Goal: Task Accomplishment & Management: Complete application form

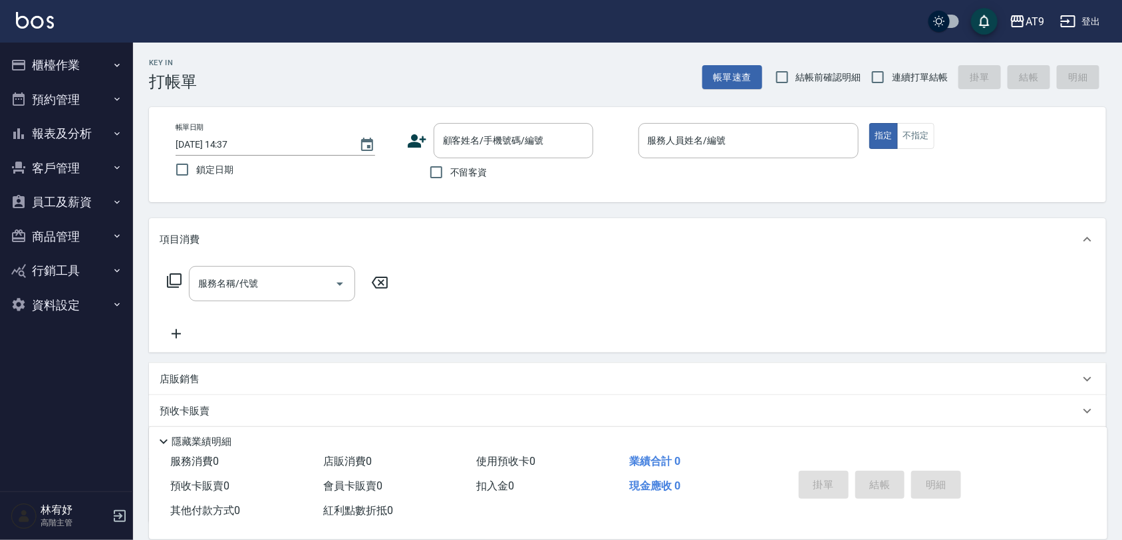
click at [471, 174] on span "不留客資" at bounding box center [468, 173] width 37 height 14
click at [450, 174] on input "不留客資" at bounding box center [436, 172] width 28 height 28
checkbox input "true"
click at [886, 75] on input "連續打單結帳" at bounding box center [878, 77] width 28 height 28
checkbox input "true"
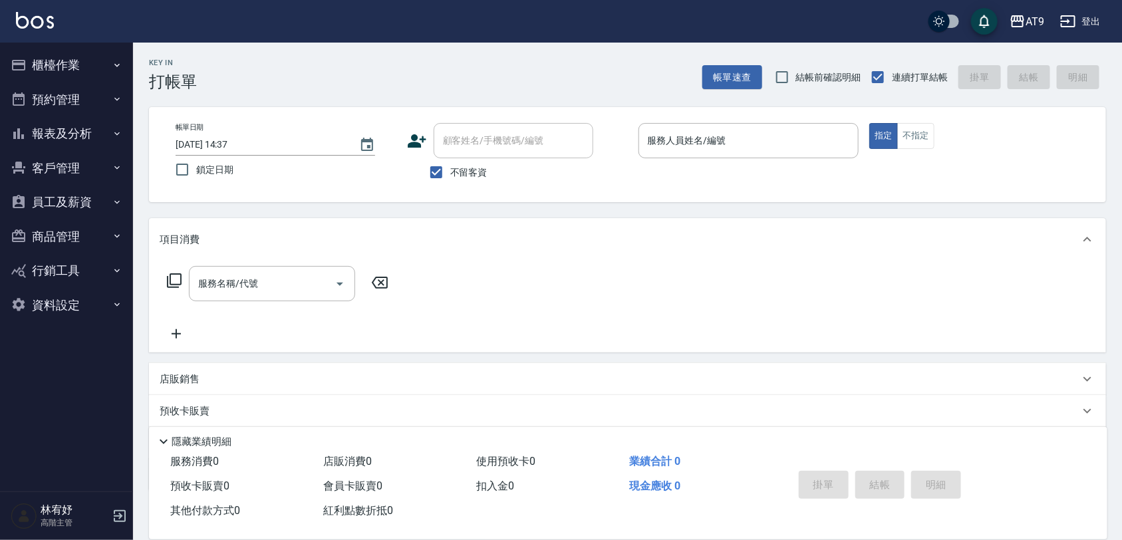
click at [657, 77] on div "Key In 打帳單 帳單速查 結帳前確認明細 連續打單結帳 掛單 結帳 明細" at bounding box center [619, 67] width 973 height 49
click at [696, 150] on input "服務人員姓名/編號" at bounding box center [749, 140] width 209 height 23
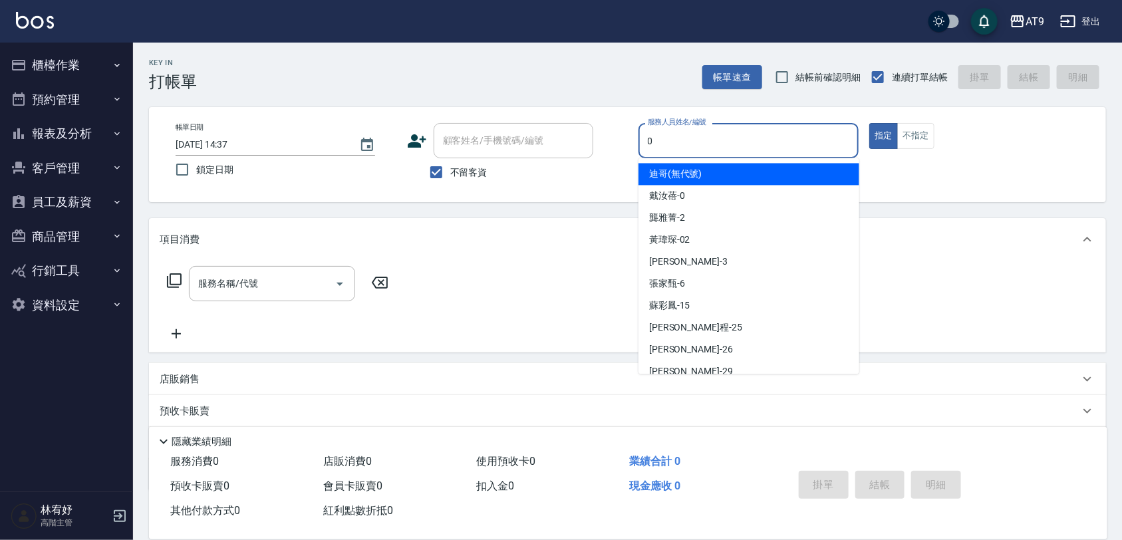
type input "[PERSON_NAME]-0"
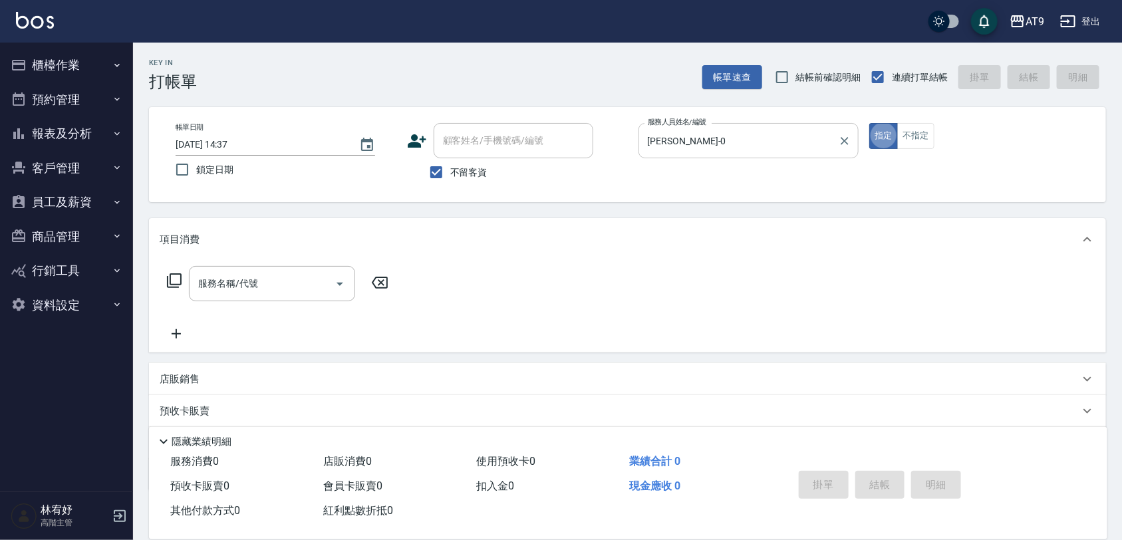
type button "true"
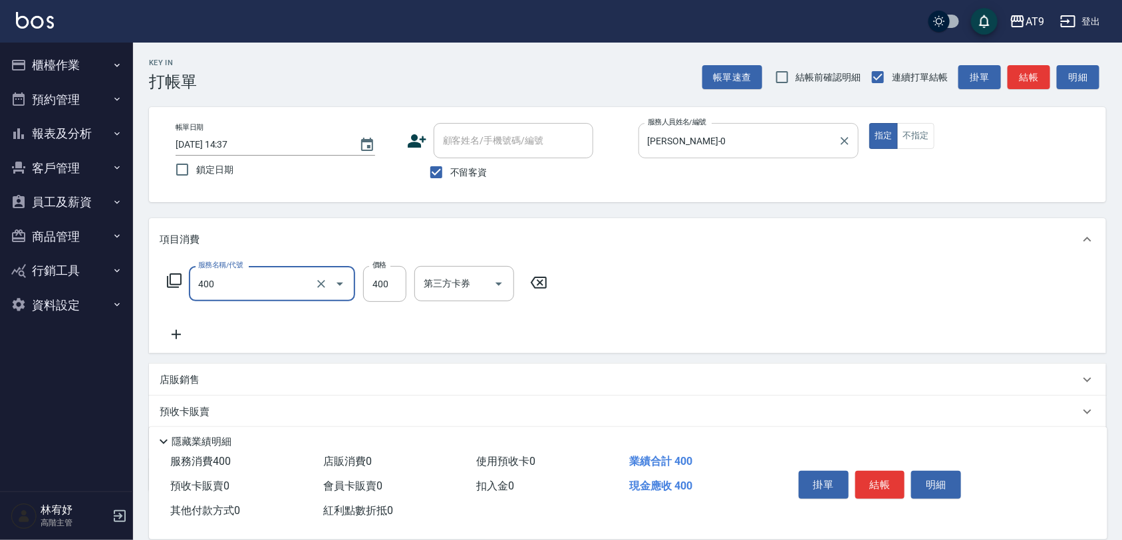
type input "SC400(400)"
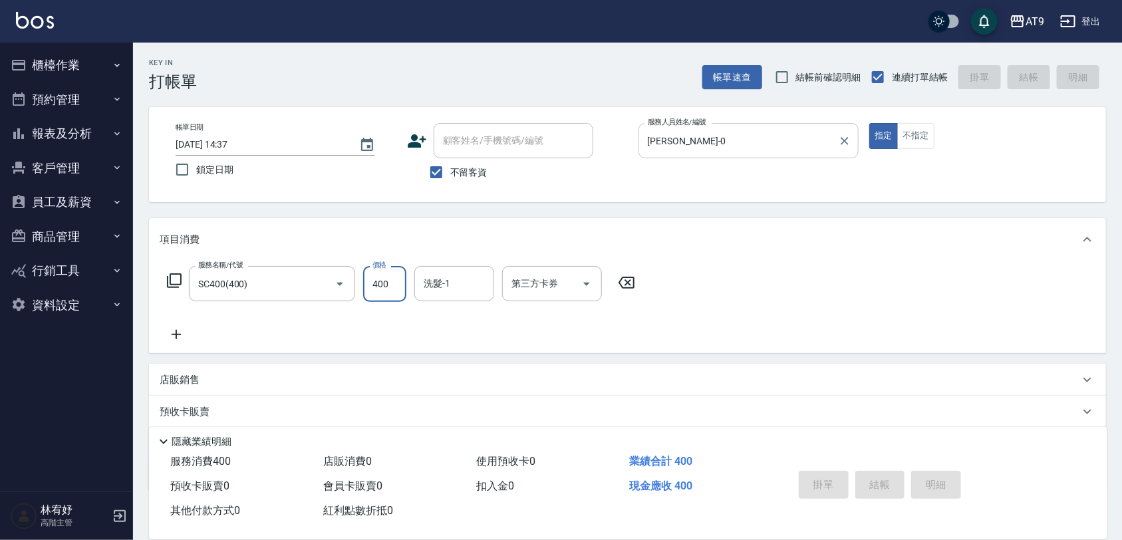
type input "[DATE] 21:27"
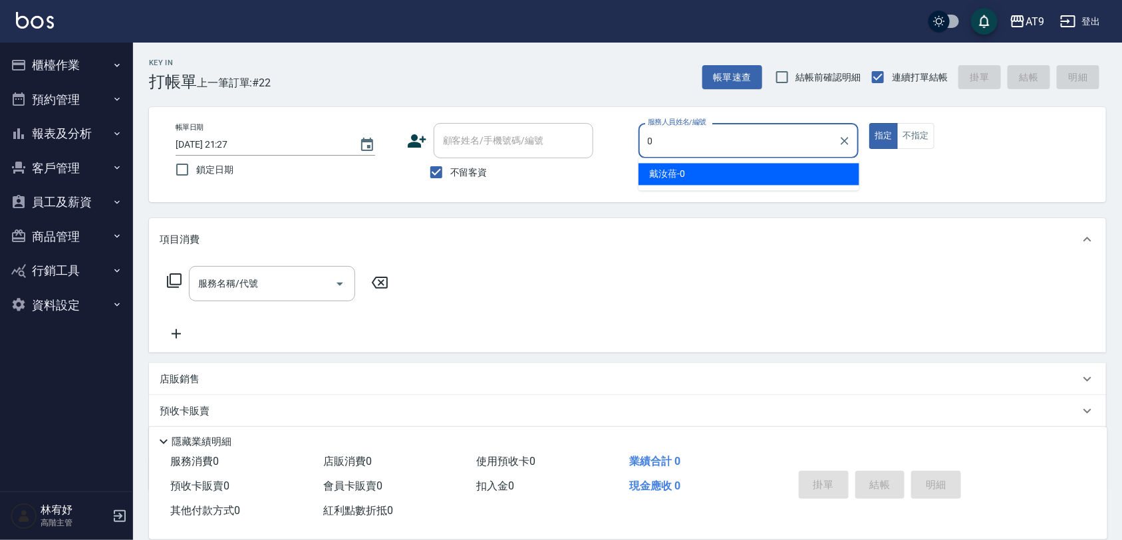
type input "[PERSON_NAME]-0"
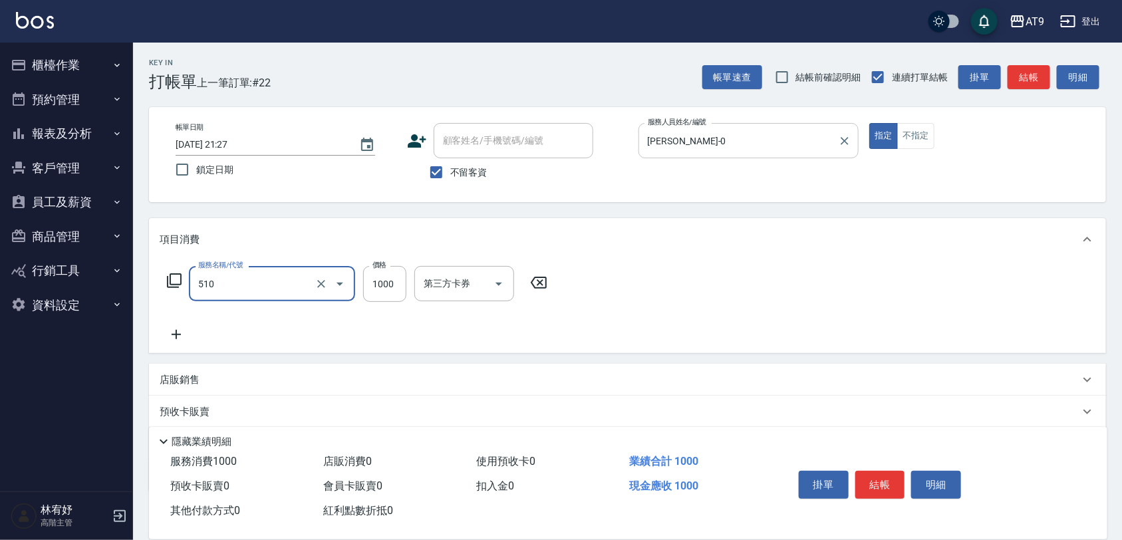
type input "染髮(510)"
type input "1099"
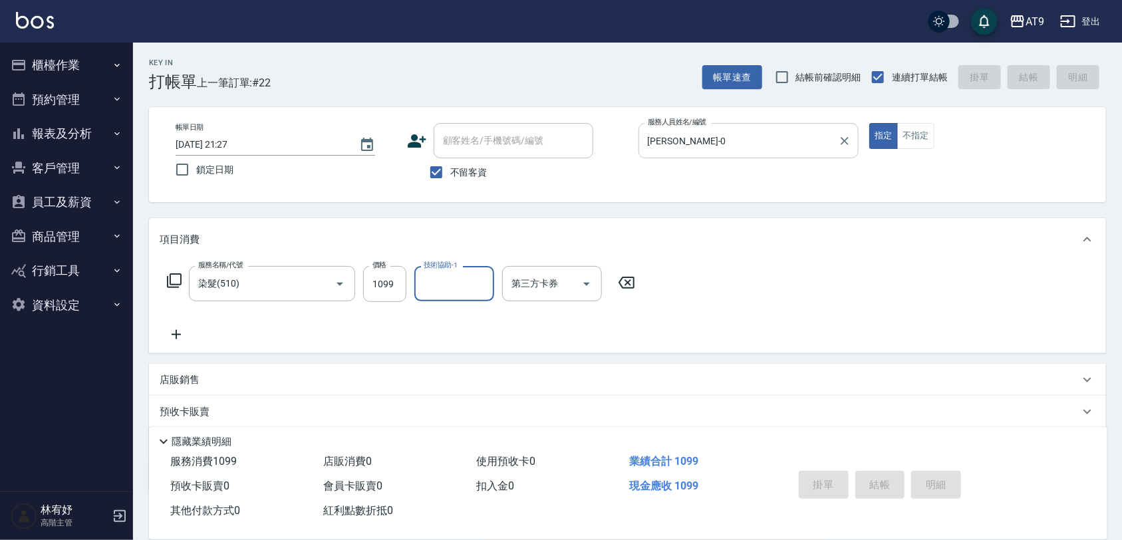
type input "[DATE] 21:28"
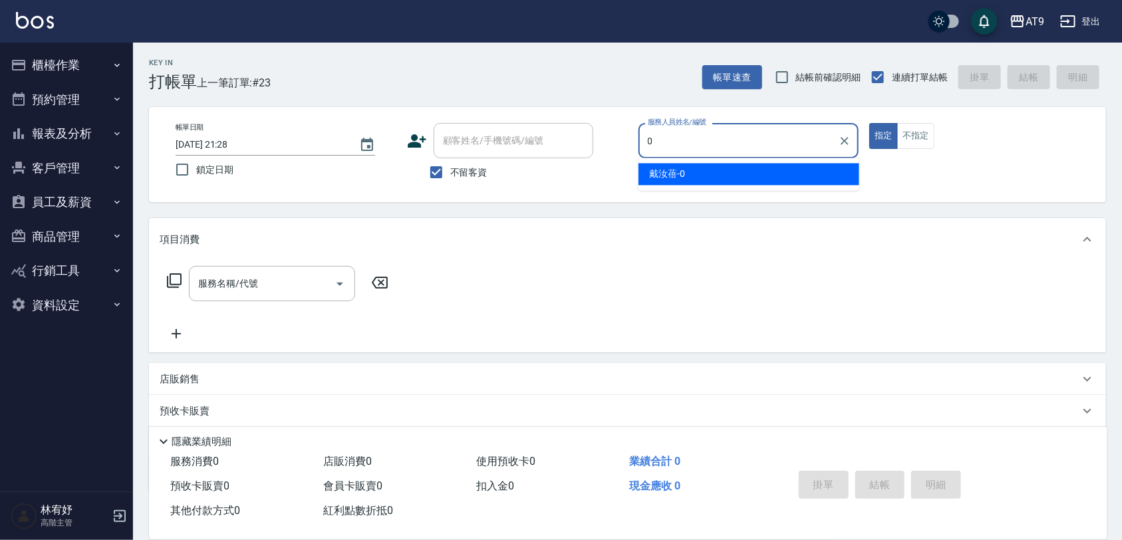
type input "[PERSON_NAME]-0"
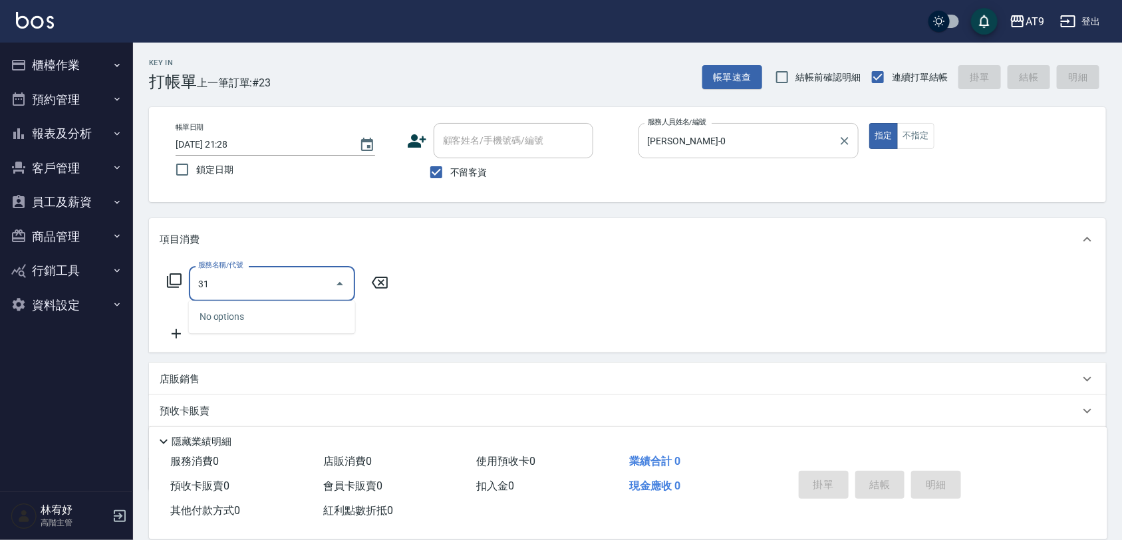
type input "3"
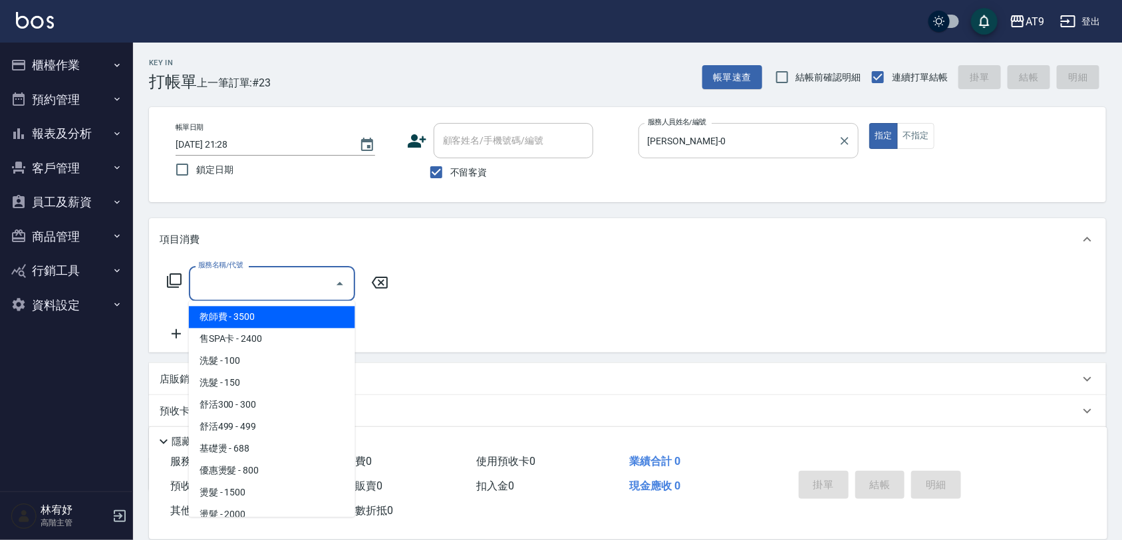
click at [697, 150] on input "[PERSON_NAME]-0" at bounding box center [739, 140] width 189 height 23
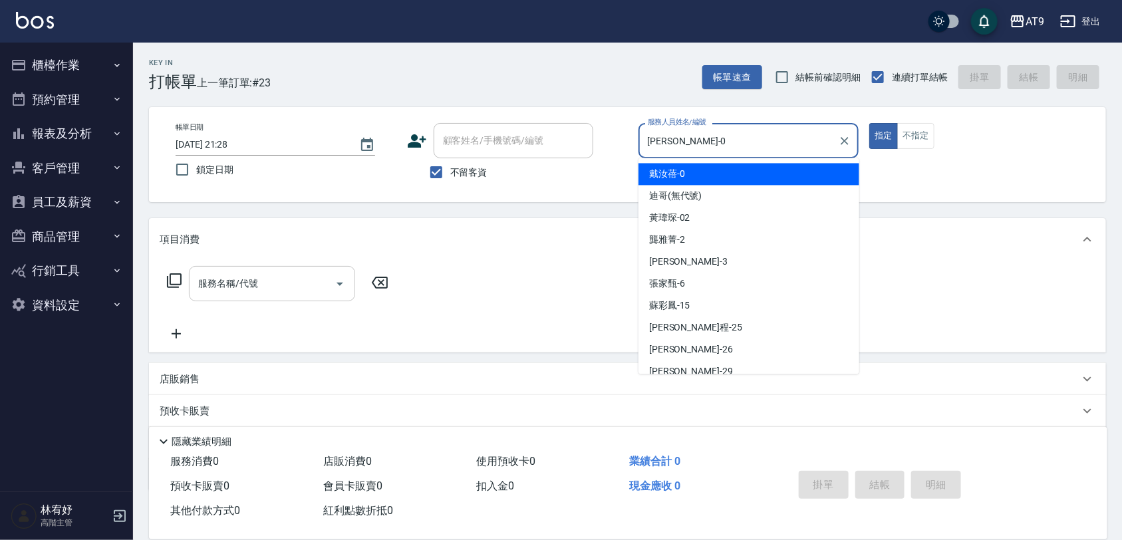
click at [261, 287] on input "服務名稱/代號" at bounding box center [262, 283] width 134 height 23
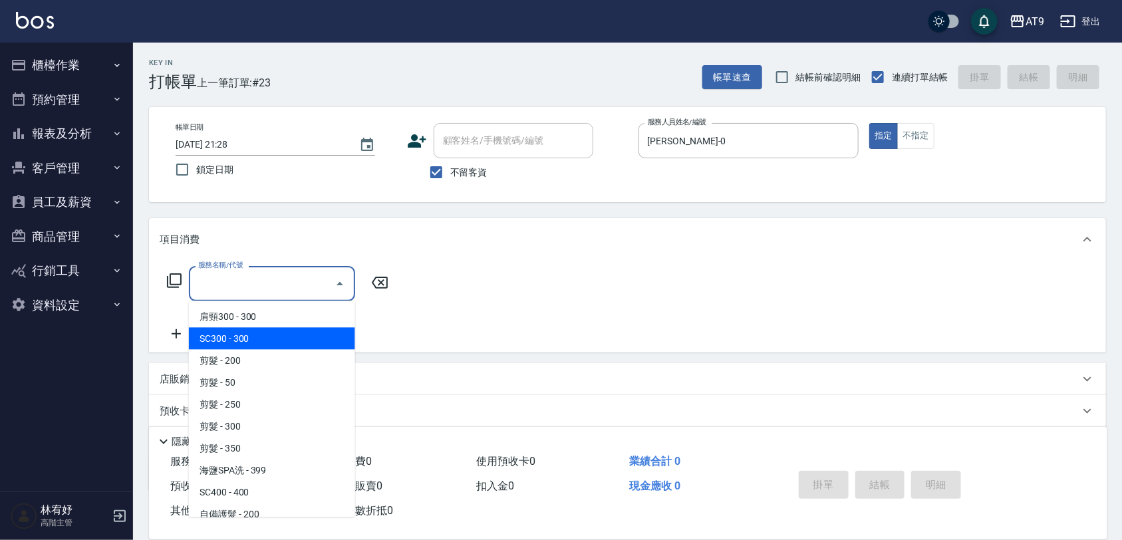
scroll to position [499, 0]
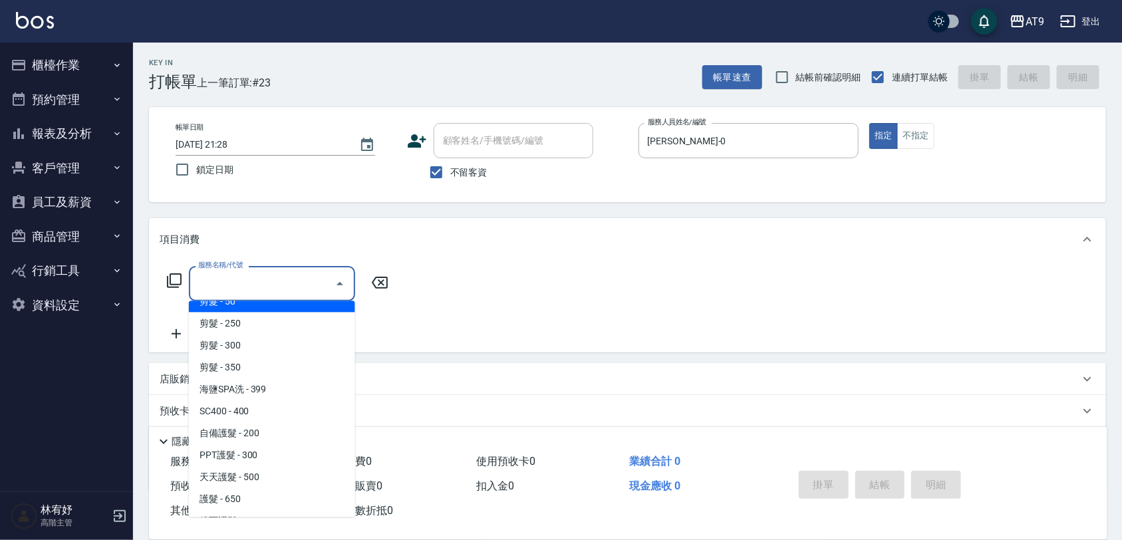
click at [241, 309] on span "剪髮 - 50" at bounding box center [272, 302] width 166 height 22
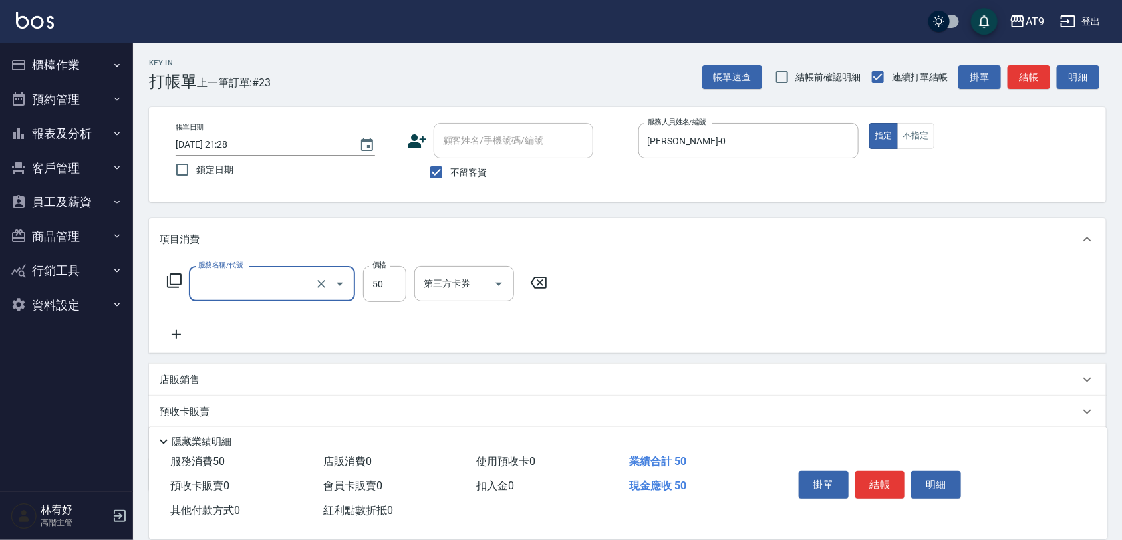
type input "剪髮(302)"
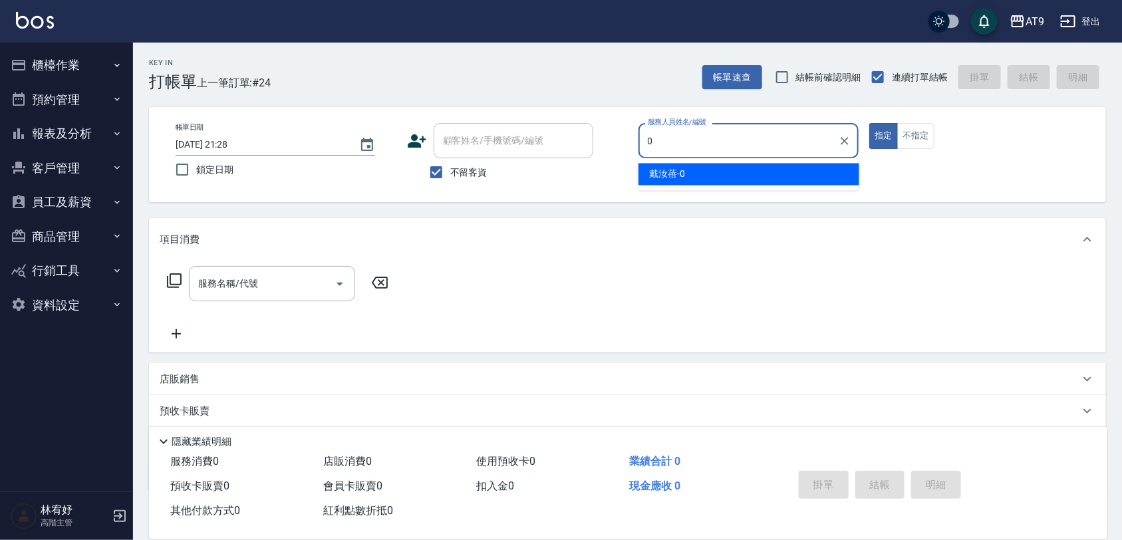
type input "[PERSON_NAME]-0"
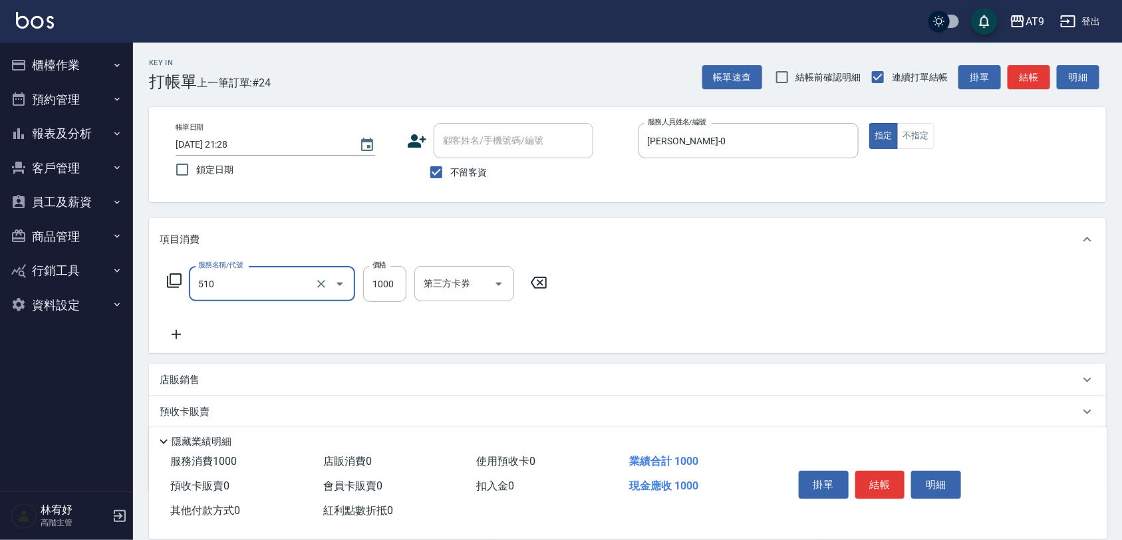
type input "染髮(510)"
type input "1180"
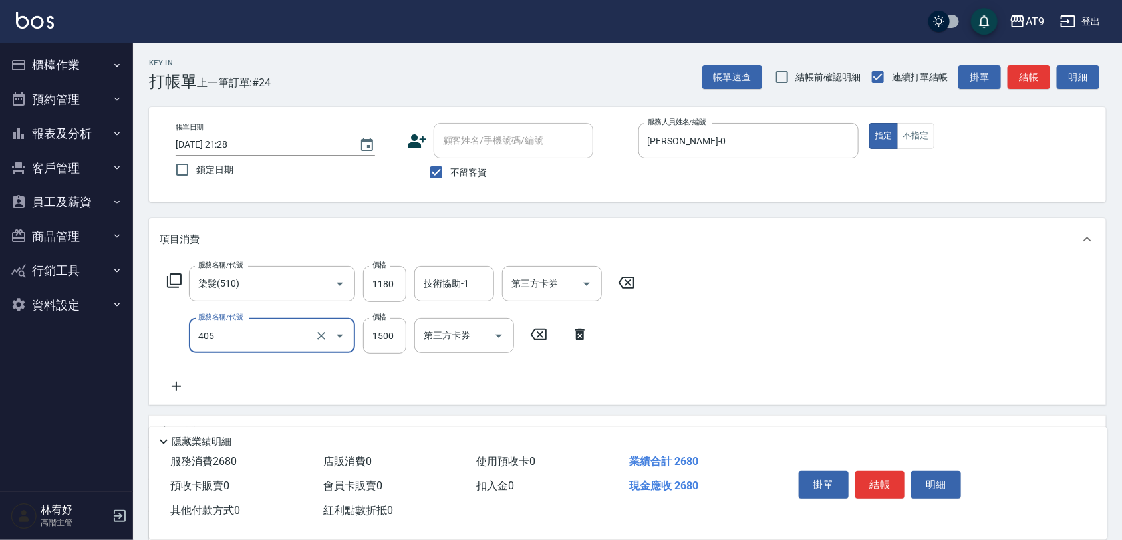
type input "鏡面護髮(405)"
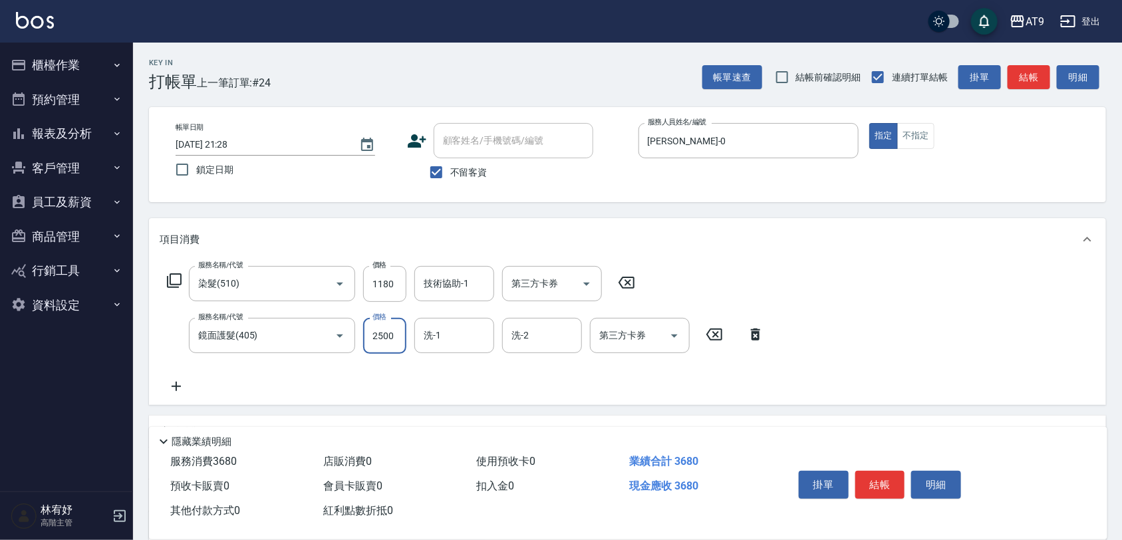
type input "2500"
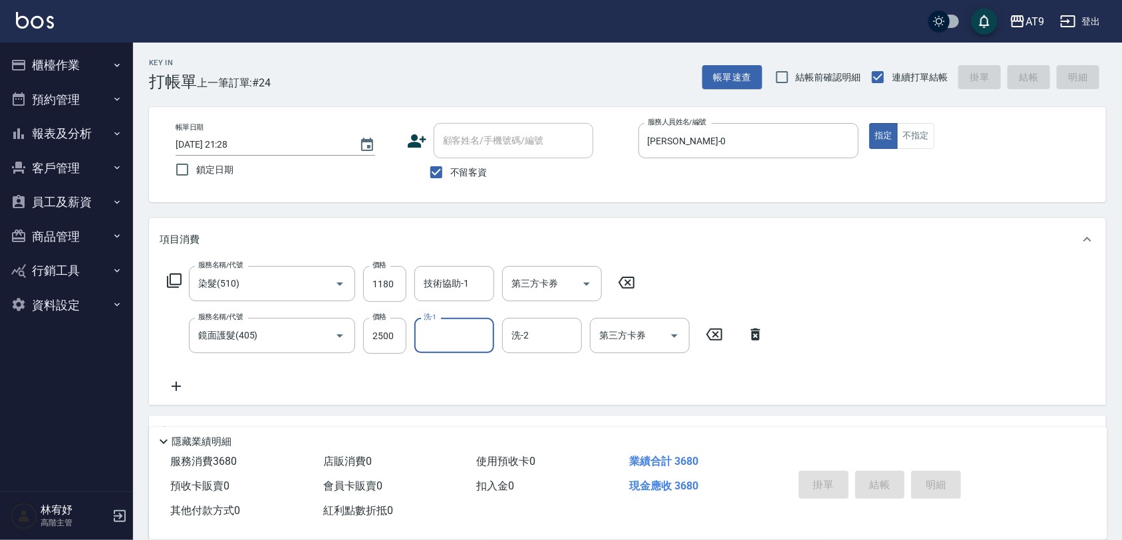
type input "[DATE] 21:29"
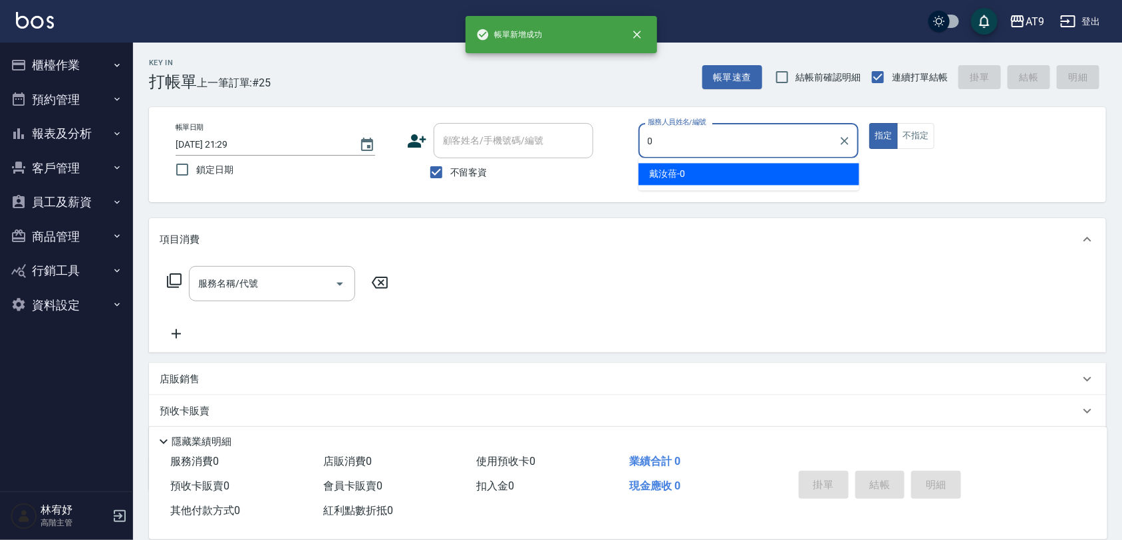
type input "[PERSON_NAME]-0"
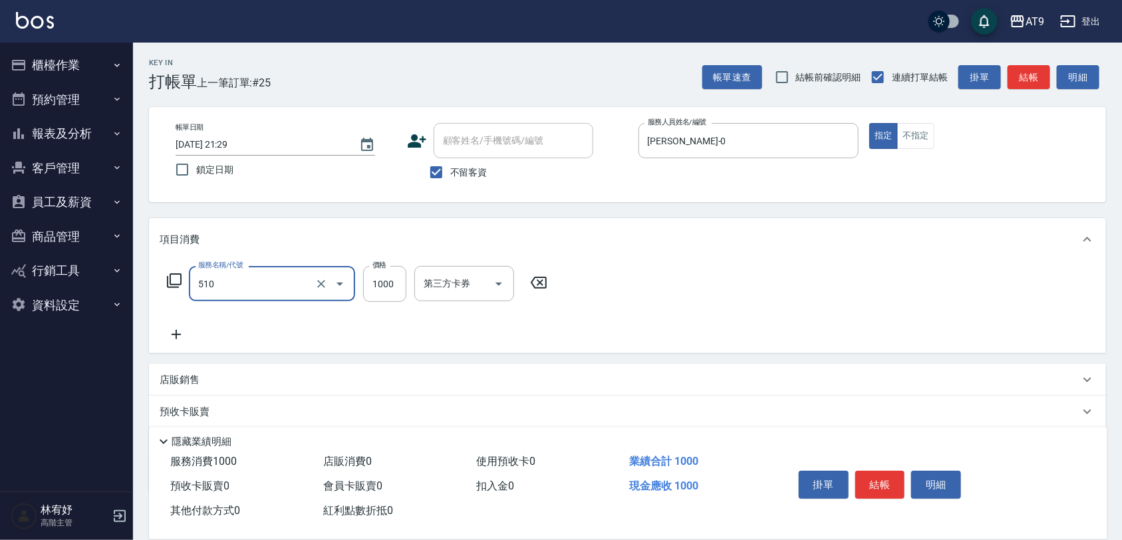
type input "染髮(510)"
type input "1099"
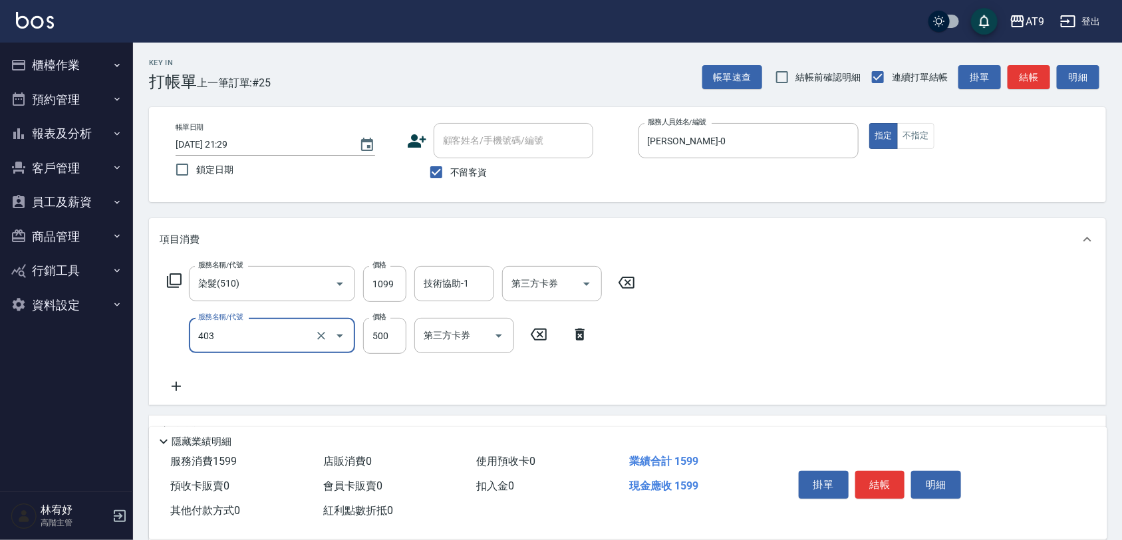
type input "天天護髮(403)"
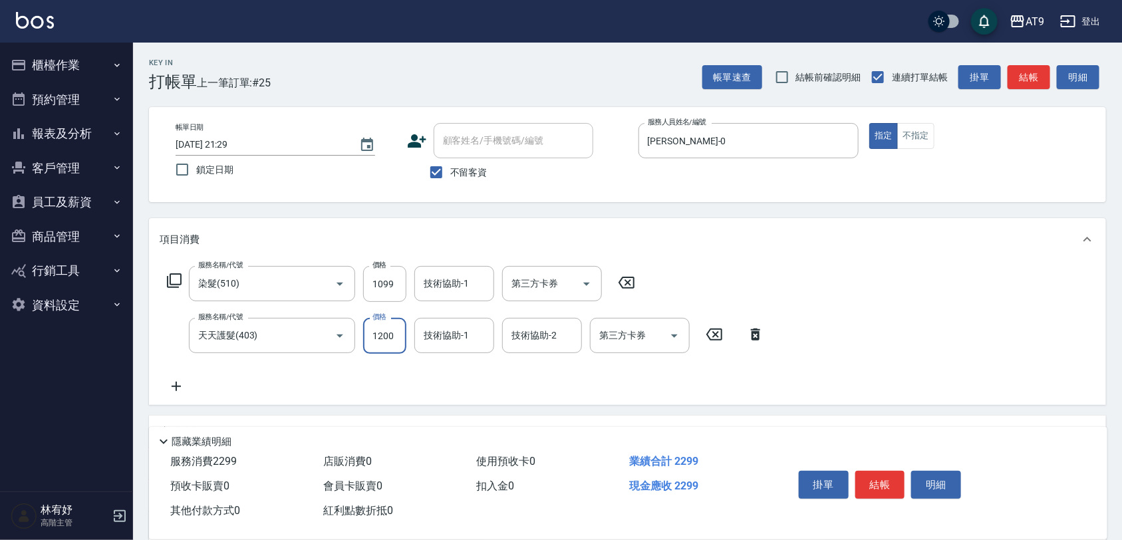
type input "1200"
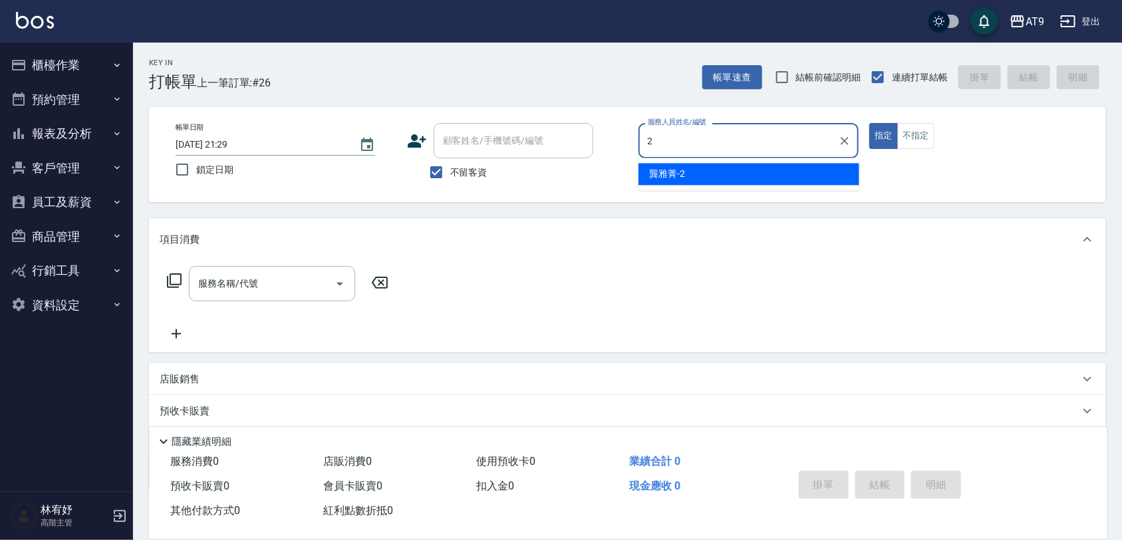
type input "[PERSON_NAME]-2"
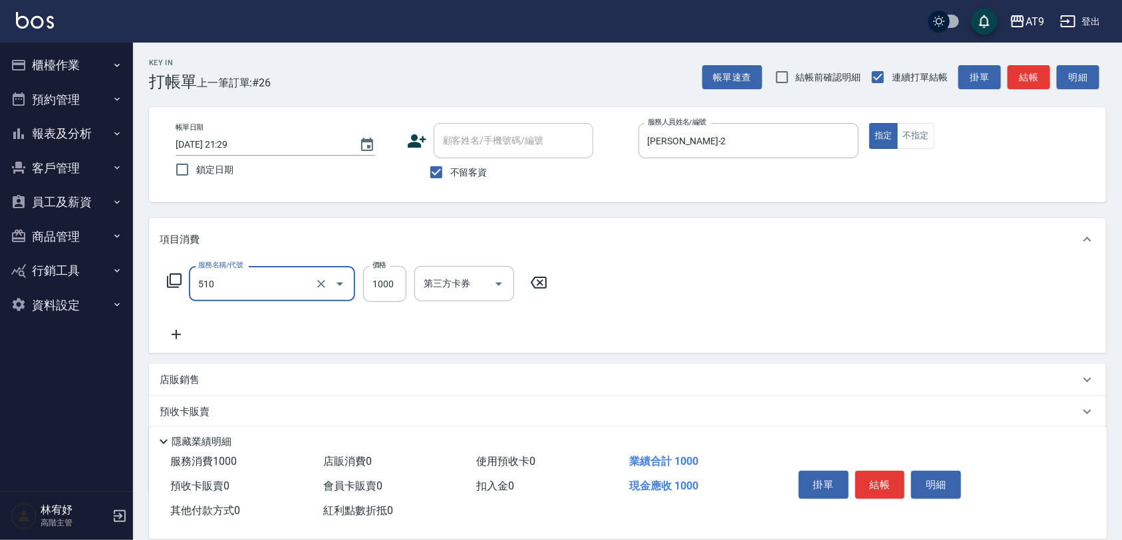
type input "染髮(510)"
type input "1999"
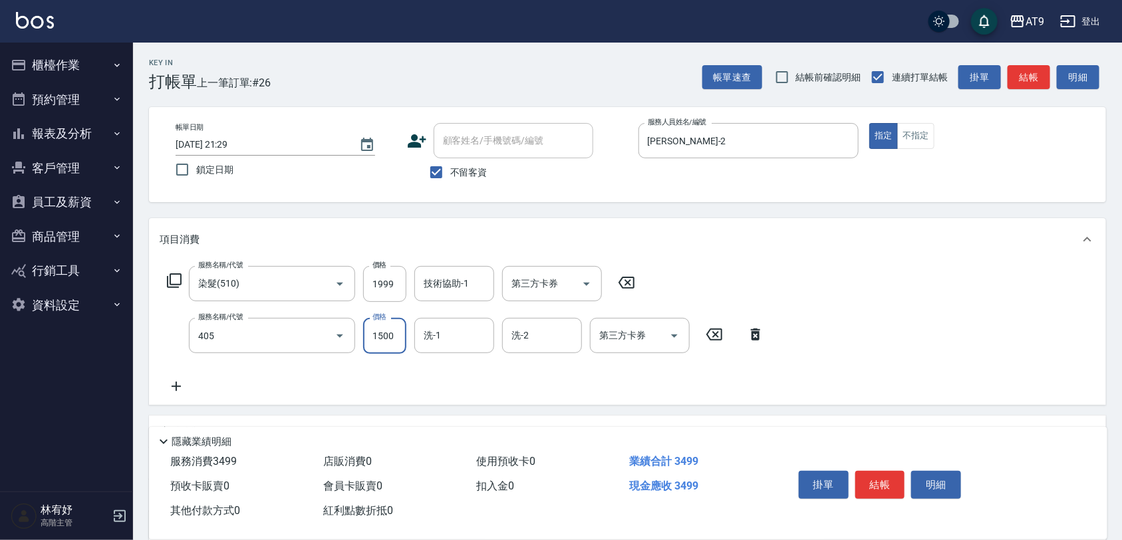
type input "鏡面護髮(405)"
type input "2000"
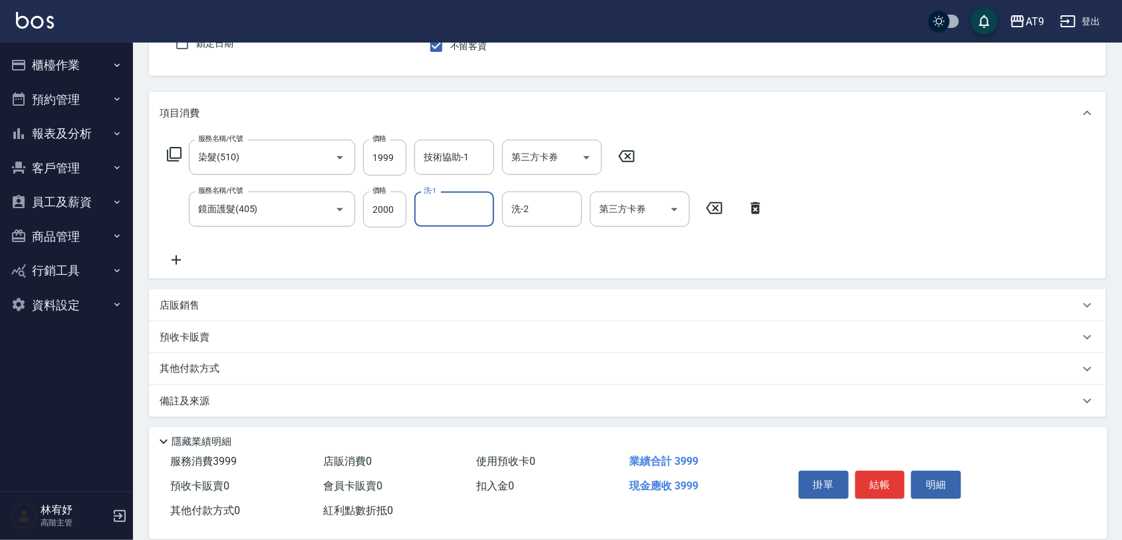
scroll to position [130, 0]
click at [257, 293] on div "店販銷售" at bounding box center [627, 302] width 957 height 32
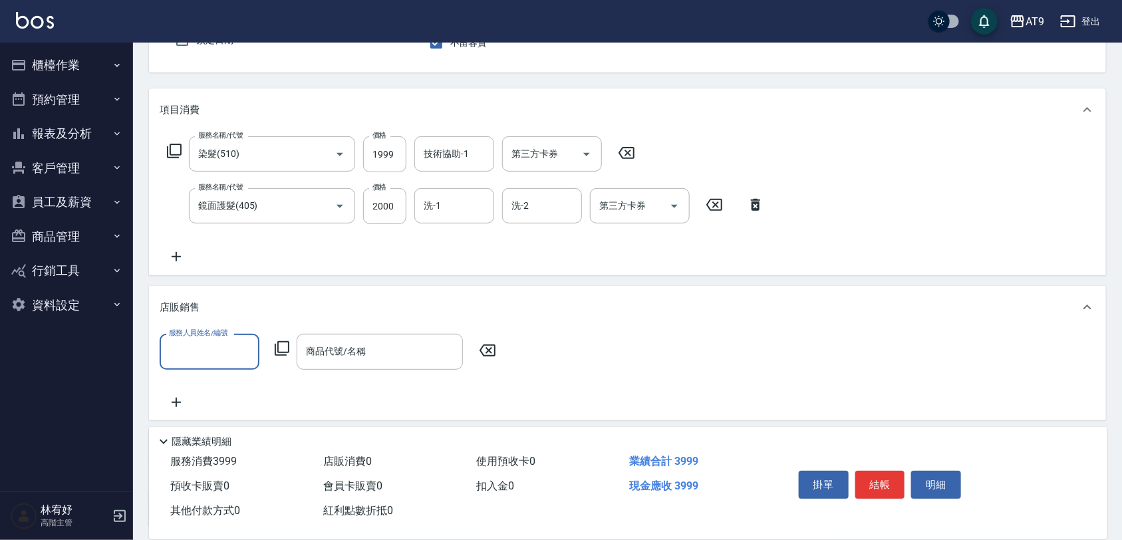
scroll to position [0, 0]
type input "[PERSON_NAME]-2"
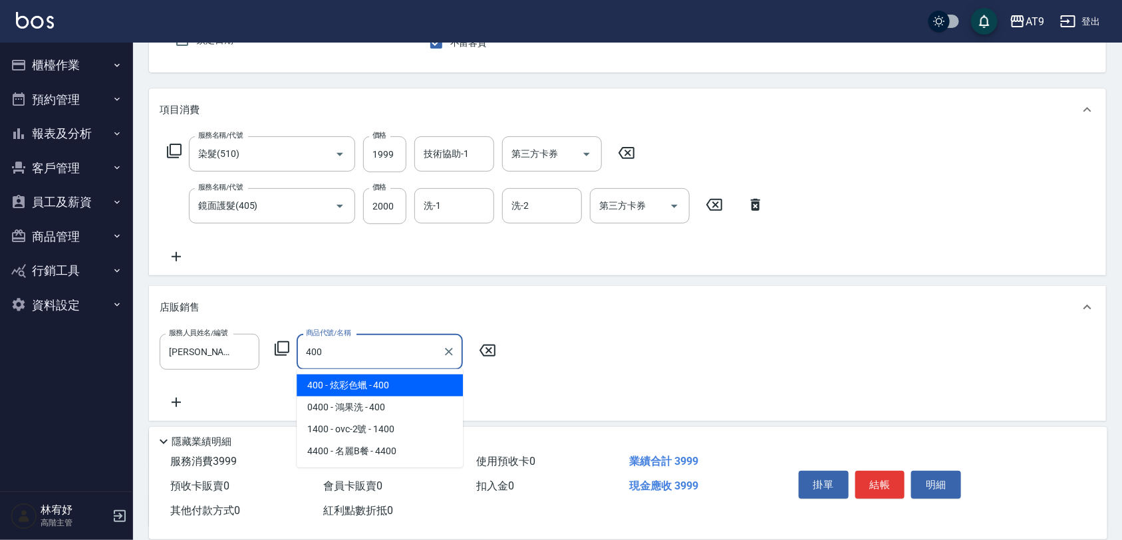
type input "炫彩色蠟"
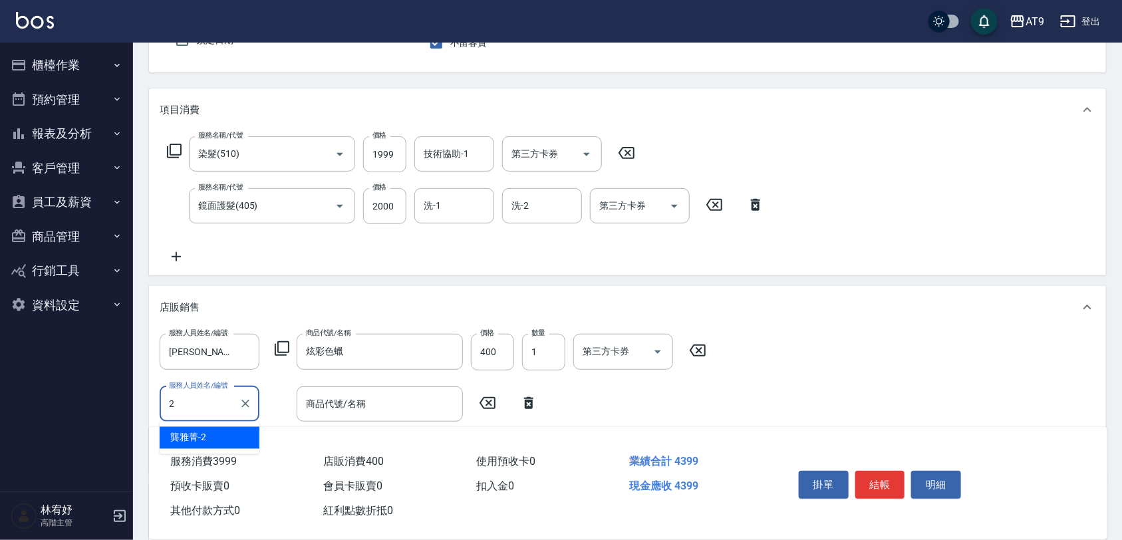
type input "[PERSON_NAME]-2"
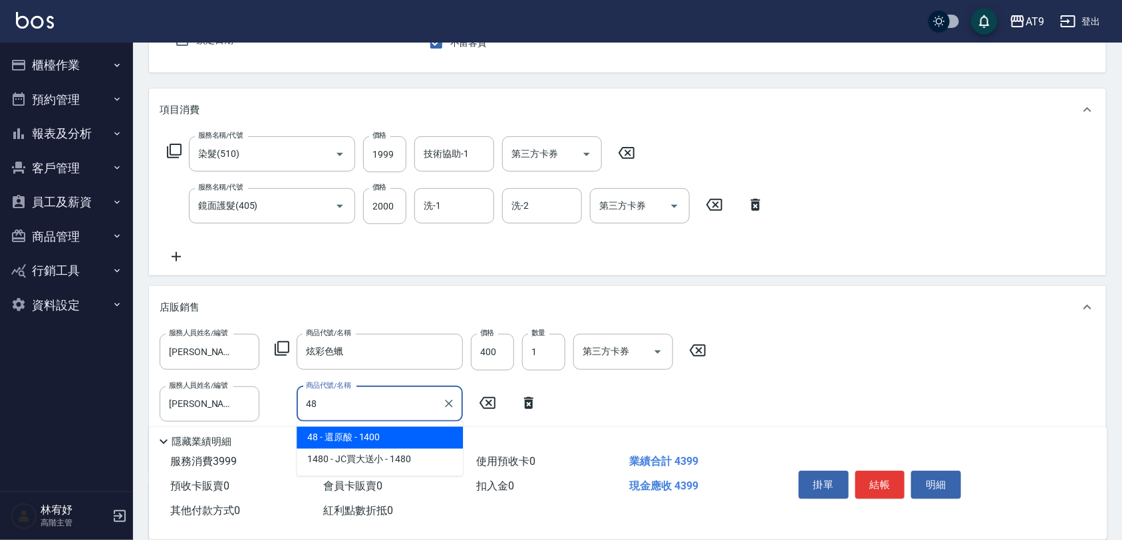
type input "4"
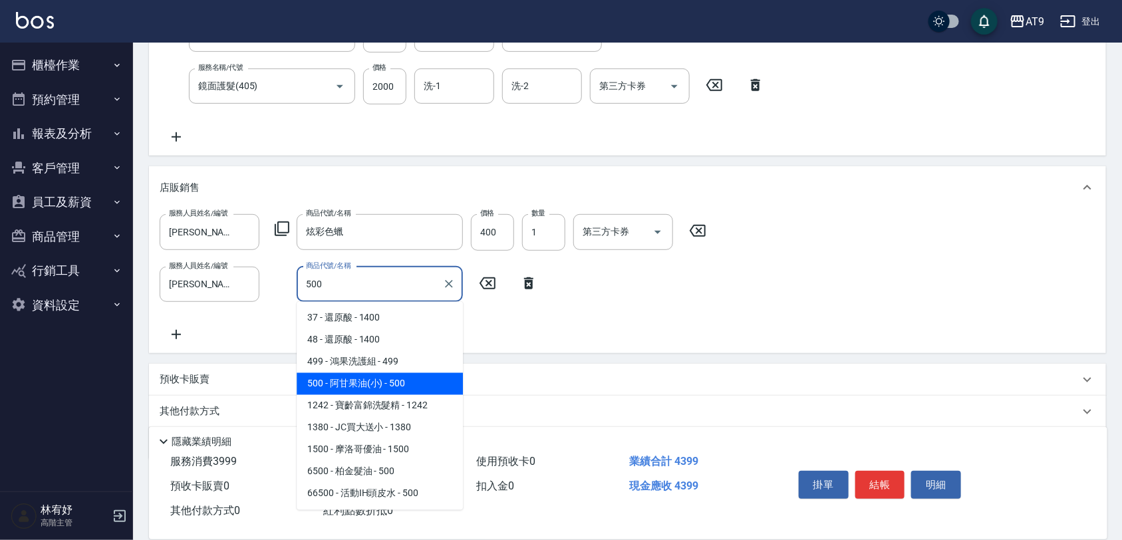
type input "阿甘果油(小)"
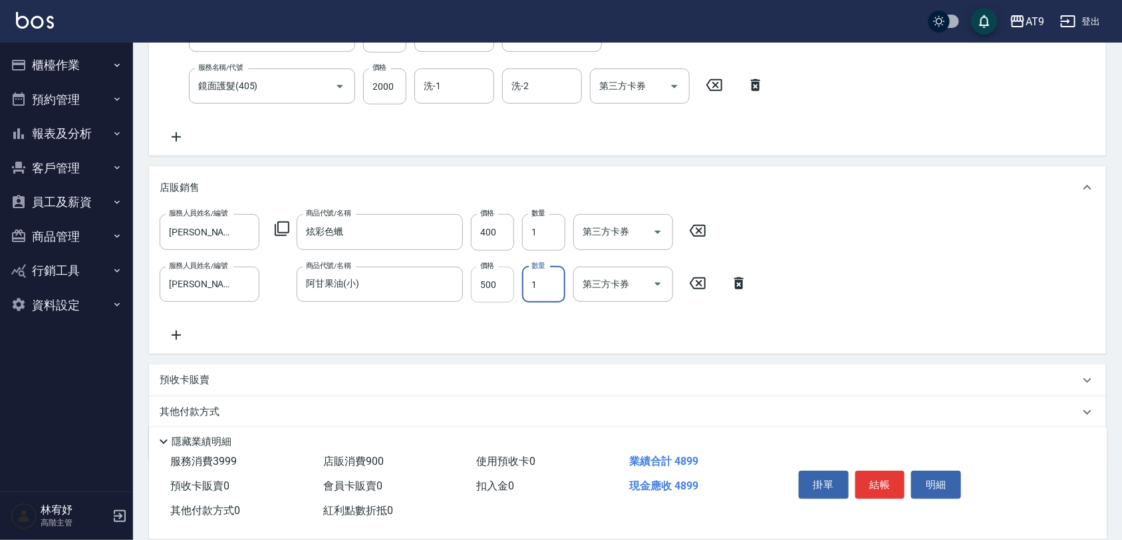
click at [494, 274] on input "500" at bounding box center [492, 285] width 43 height 36
type input "480"
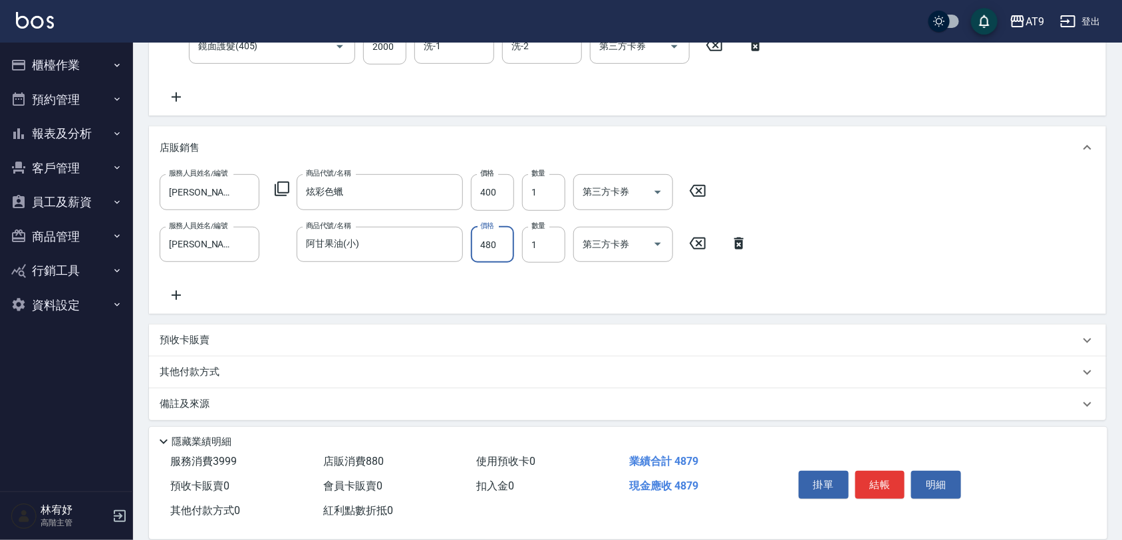
scroll to position [296, 0]
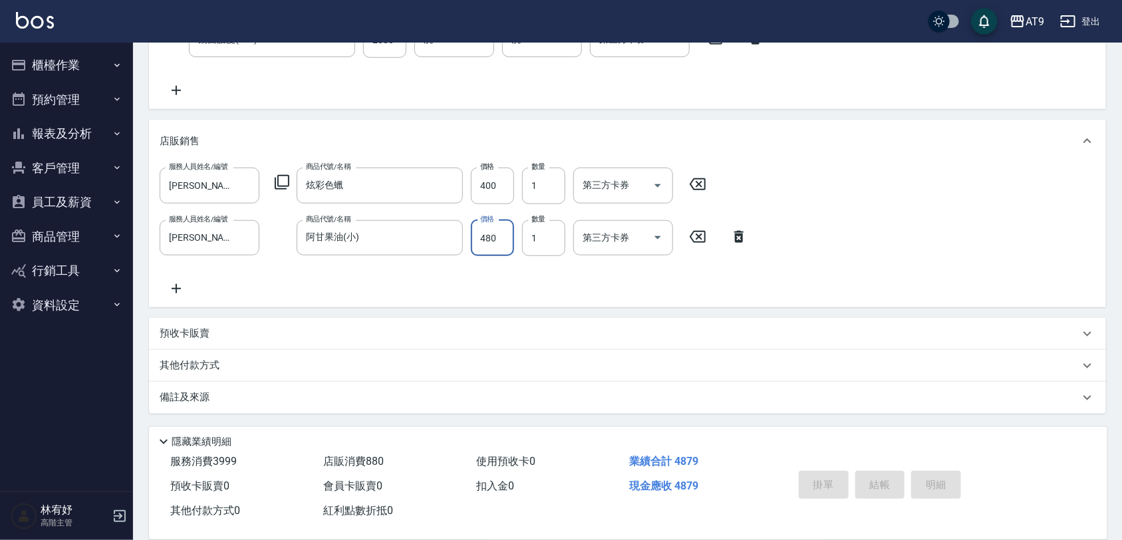
type input "[DATE] 21:30"
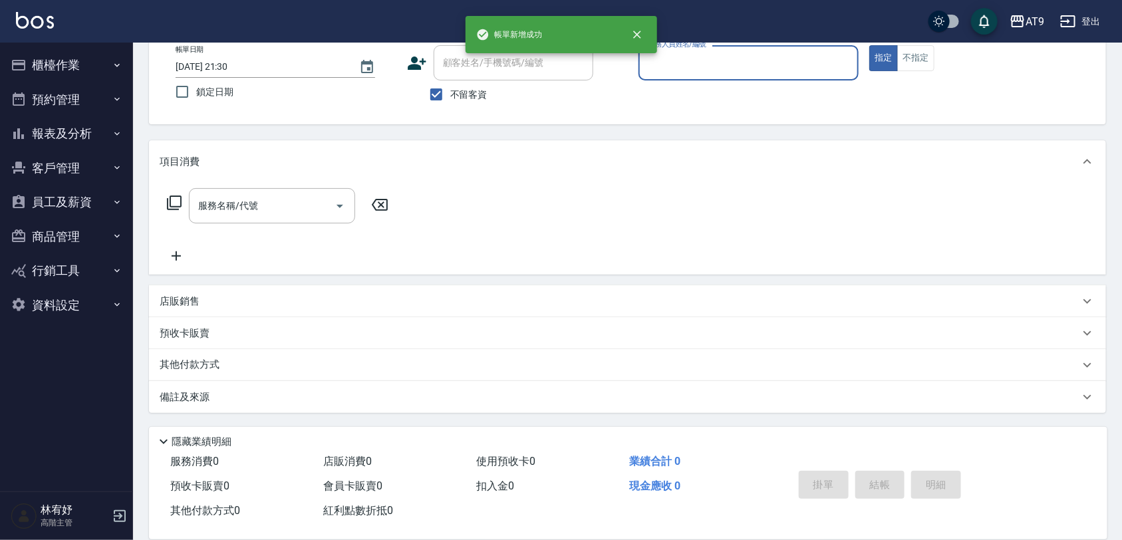
scroll to position [0, 0]
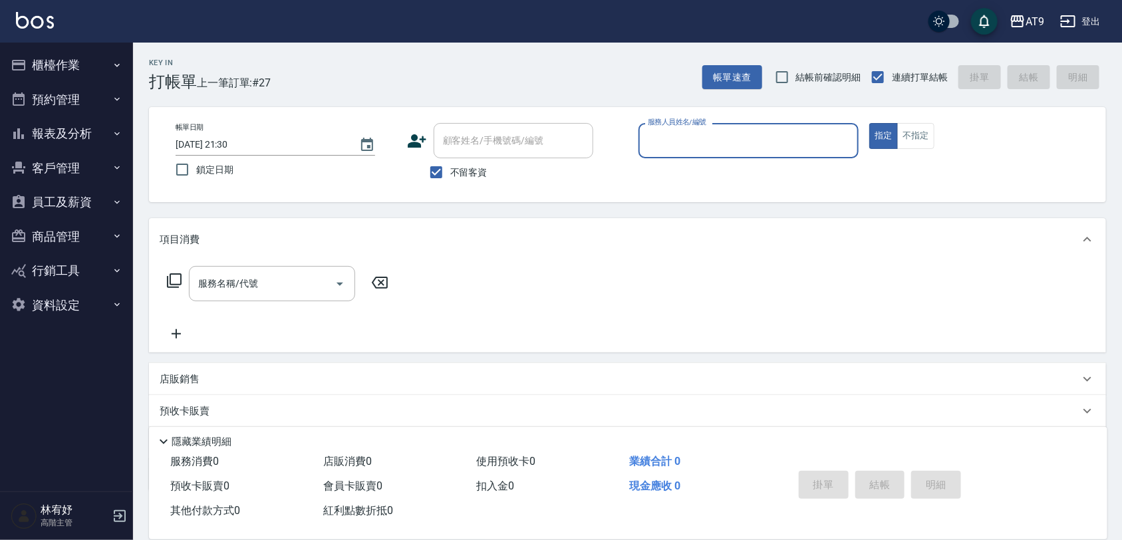
type input "1"
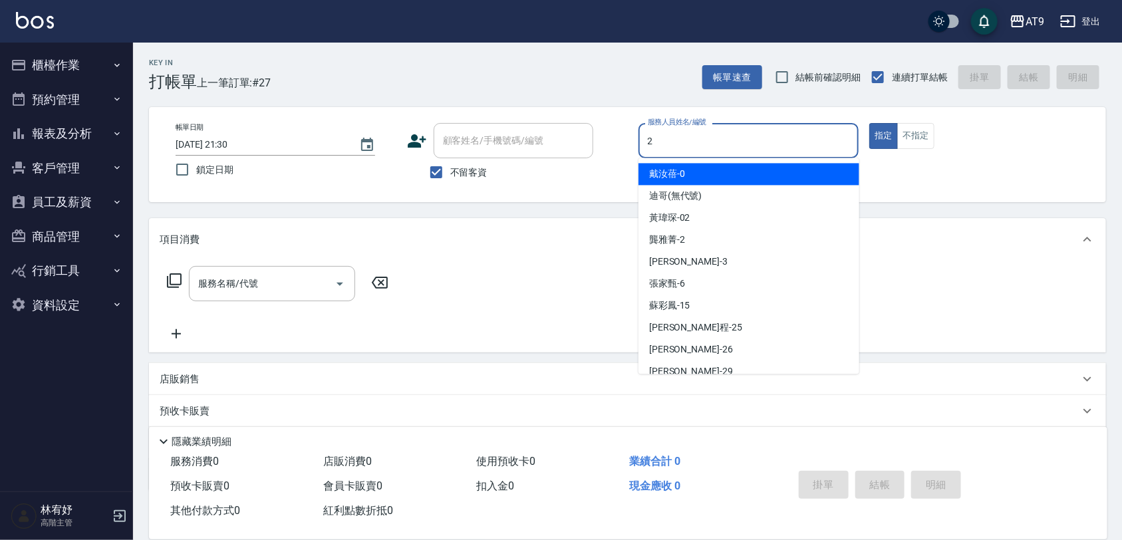
type input "[PERSON_NAME]-2"
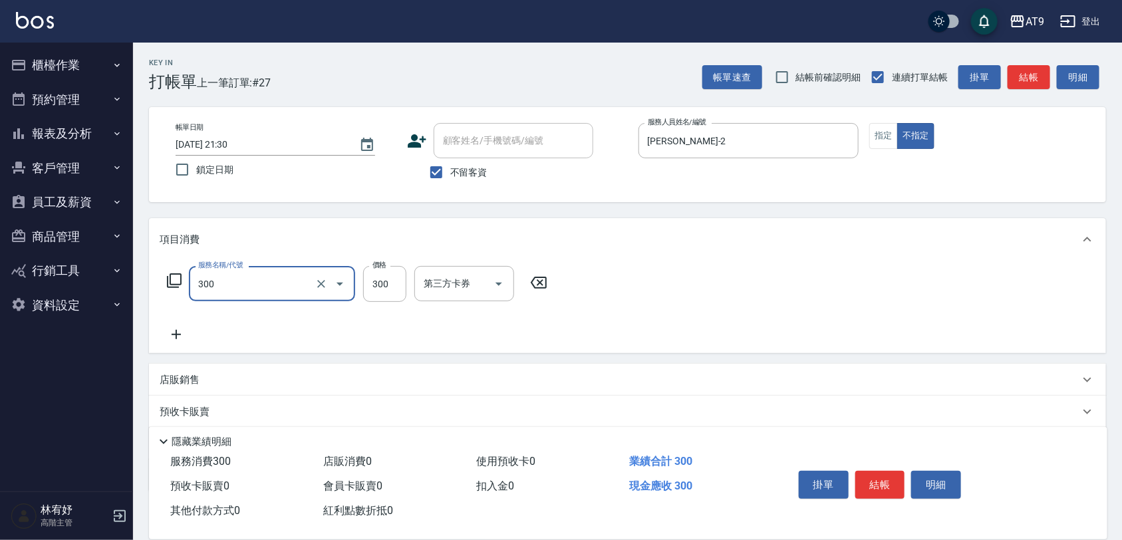
type input "SC300(300)"
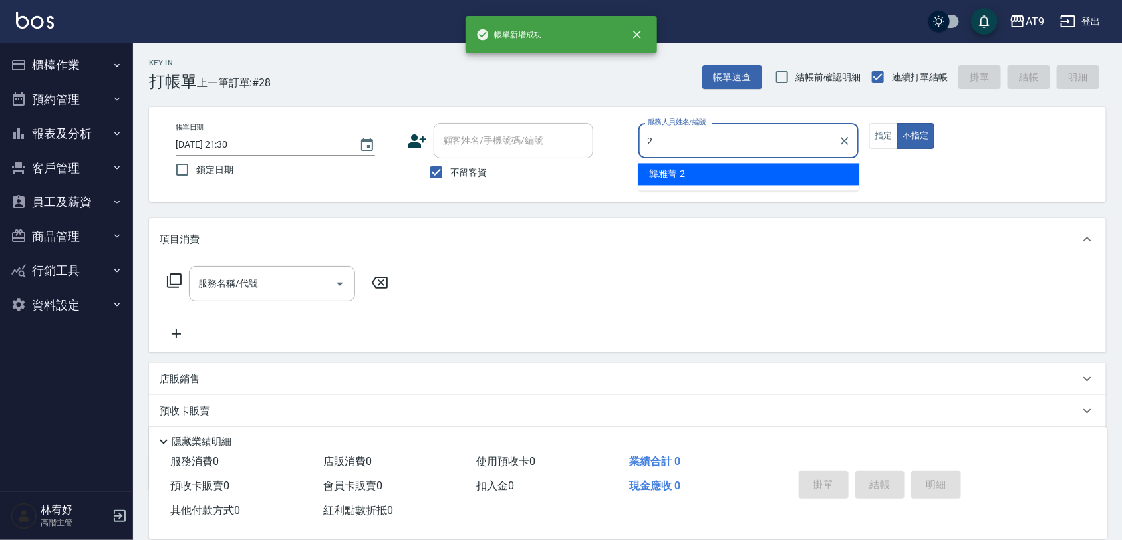
type input "[PERSON_NAME]-2"
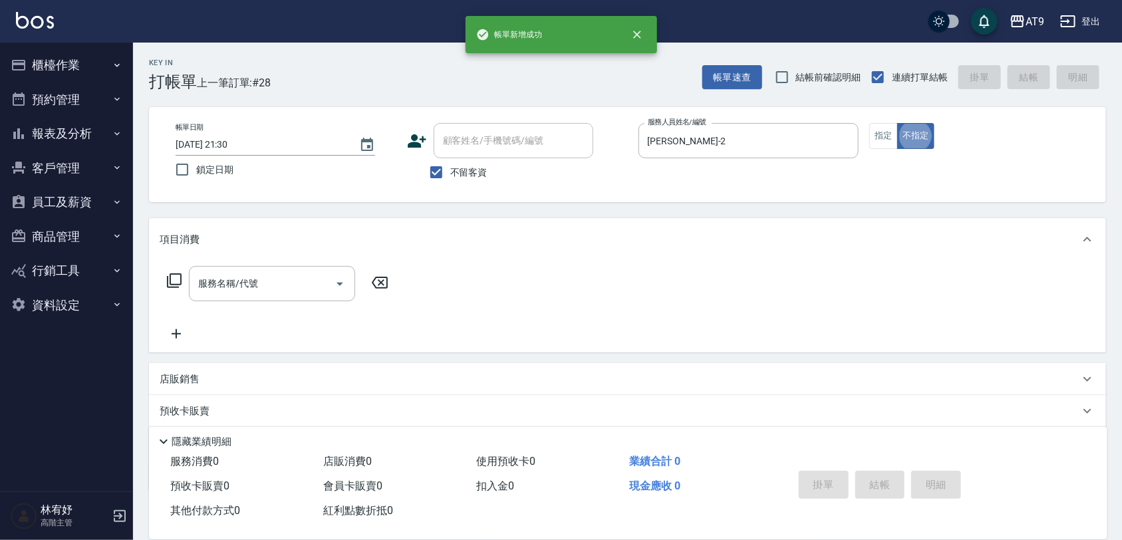
type button "false"
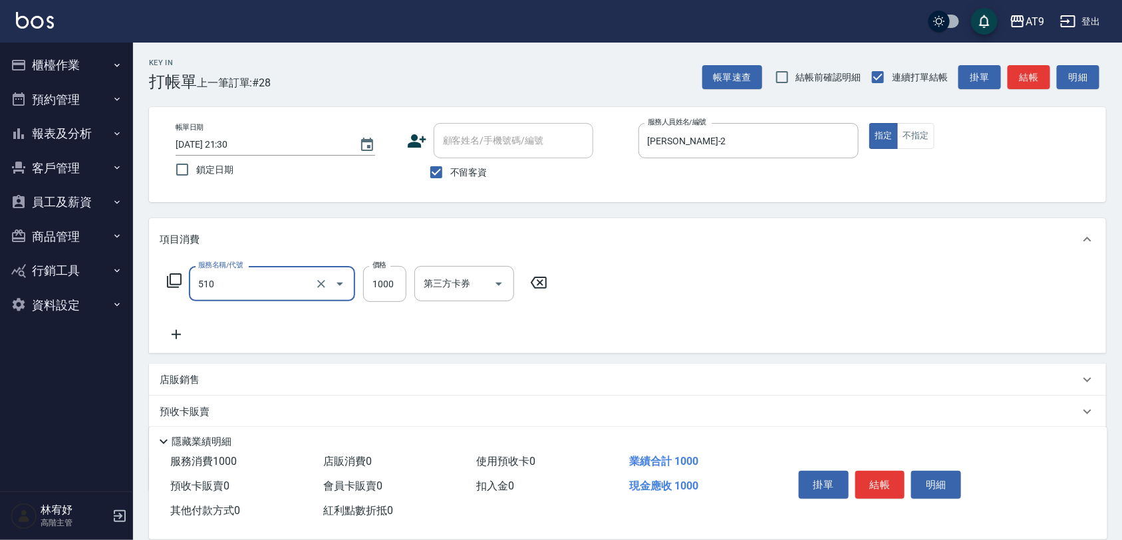
type input "染髮(510)"
type input "2099"
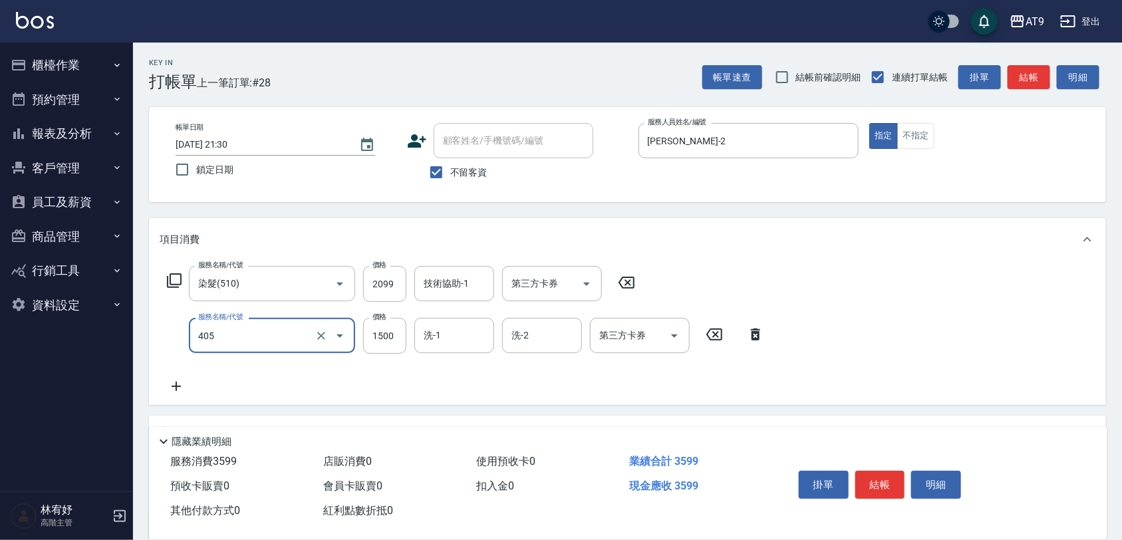
type input "鏡面護髮(405)"
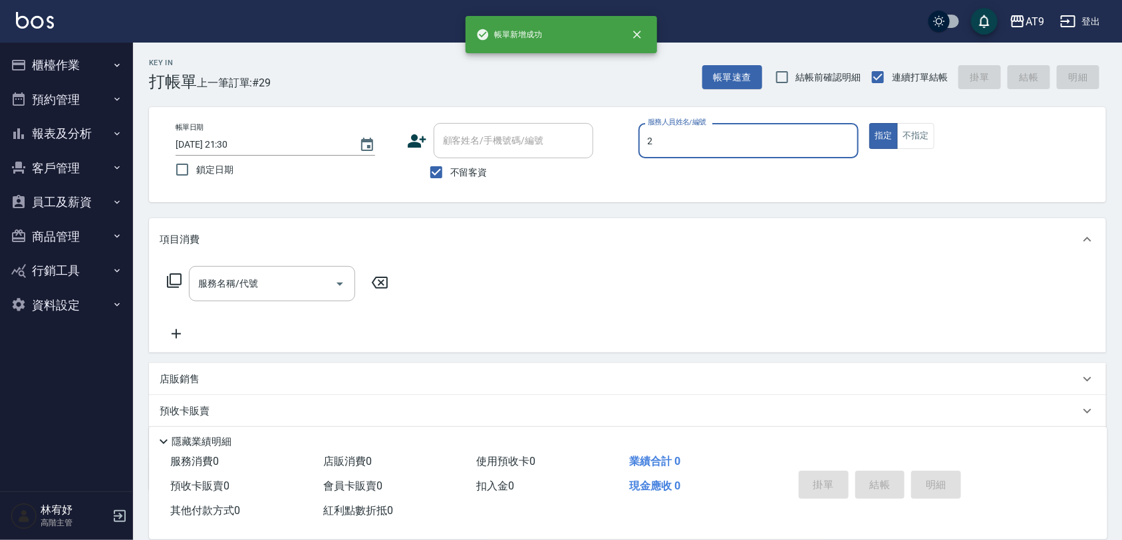
type input "[PERSON_NAME]-2"
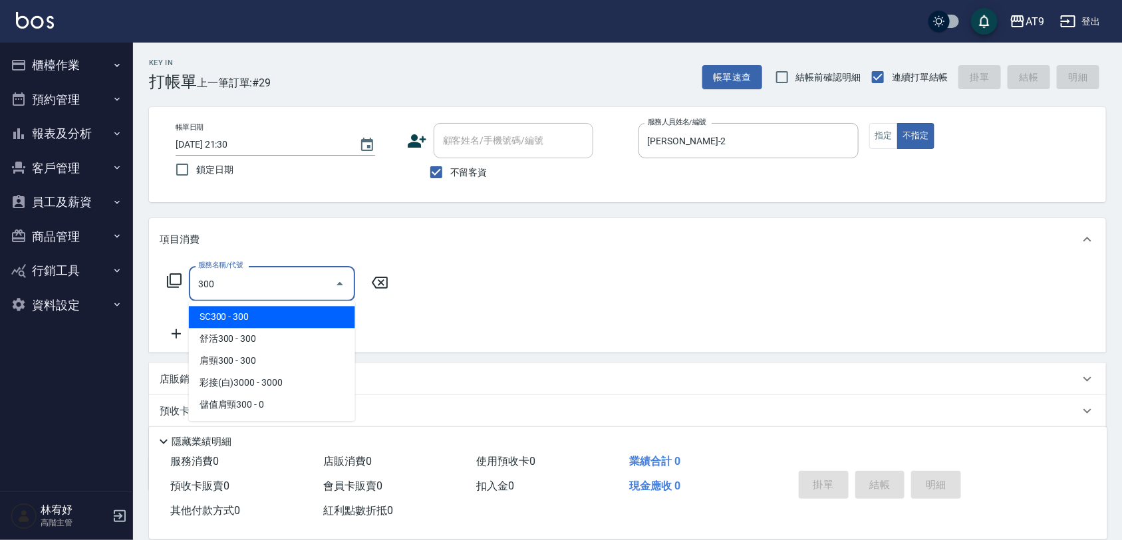
type input "SC300(300)"
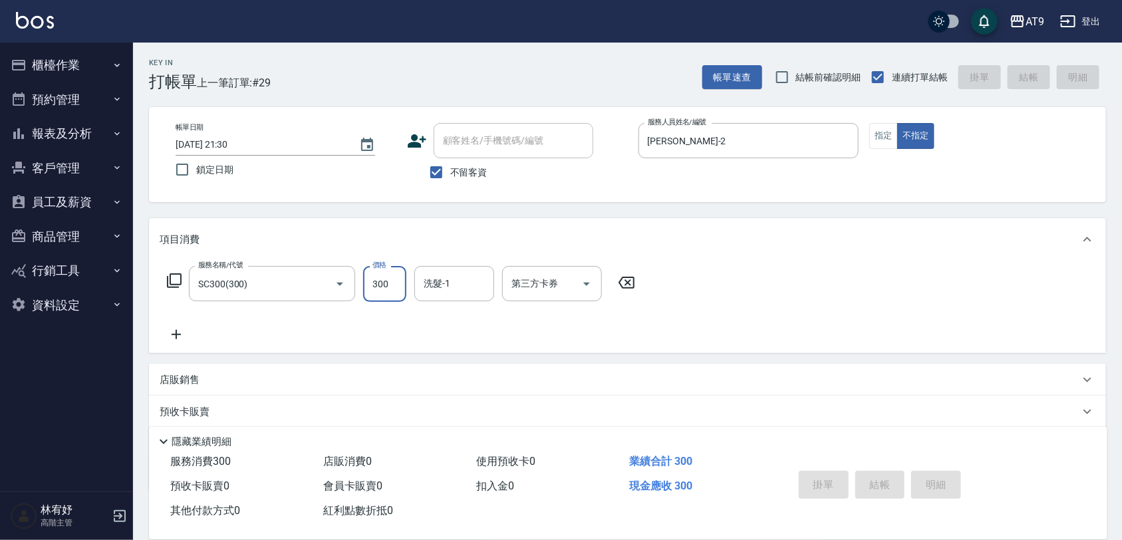
type input "[DATE] 21:31"
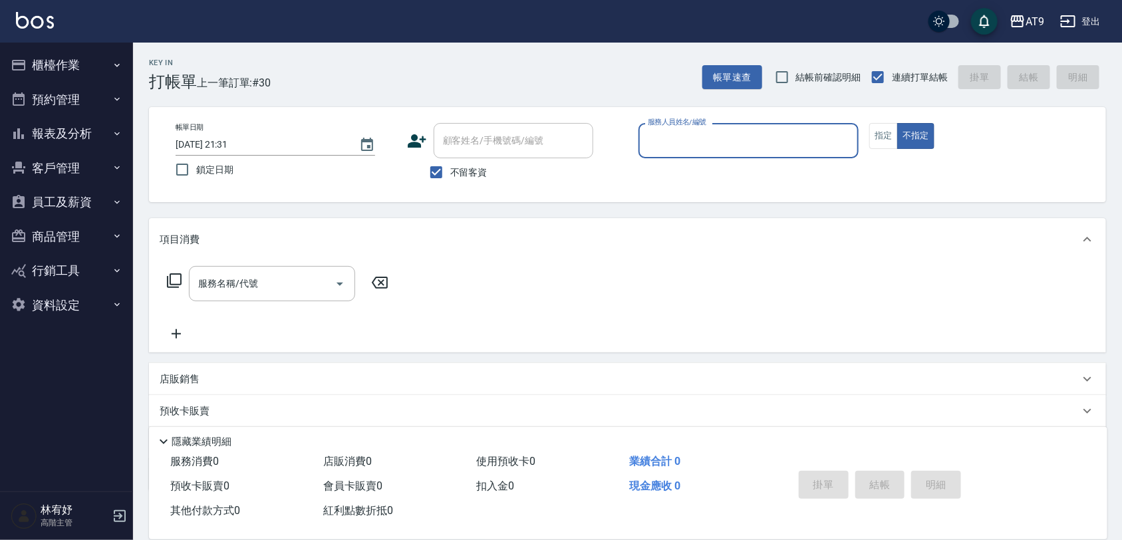
click at [71, 196] on button "員工及薪資" at bounding box center [66, 202] width 122 height 35
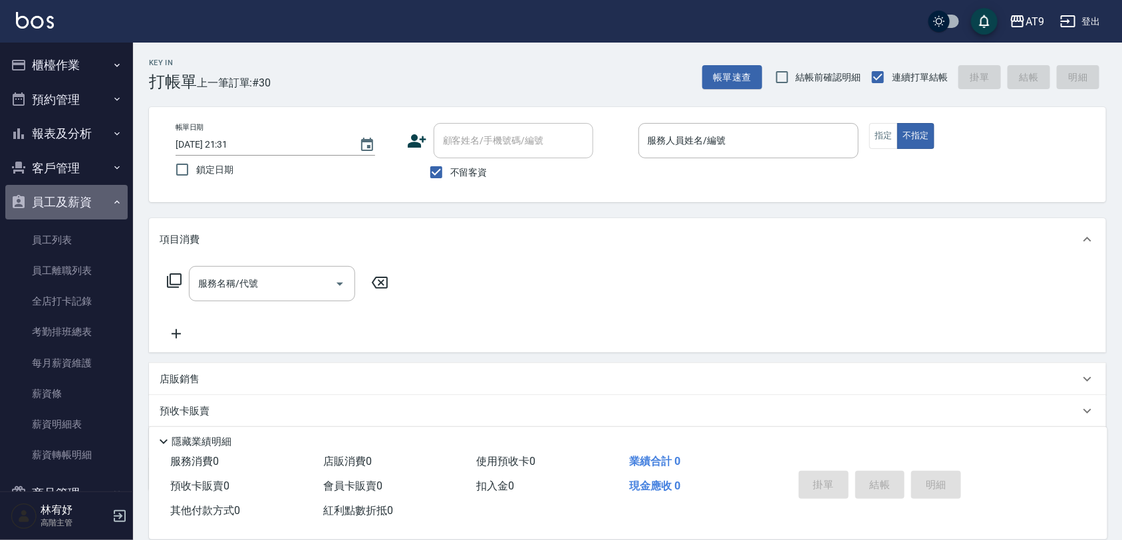
click at [75, 194] on button "員工及薪資" at bounding box center [66, 202] width 122 height 35
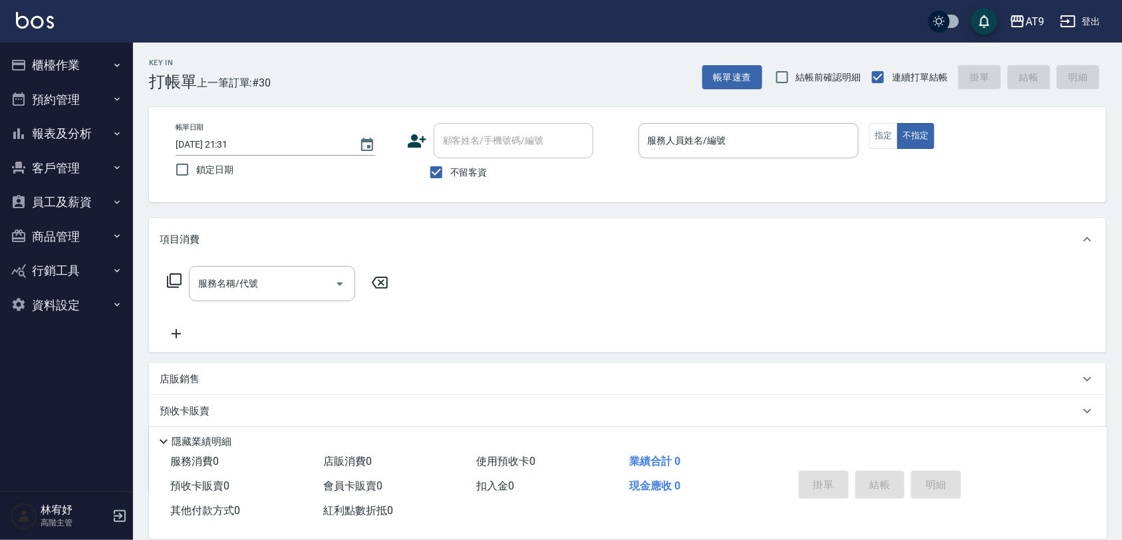
click at [78, 128] on button "報表及分析" at bounding box center [66, 133] width 122 height 35
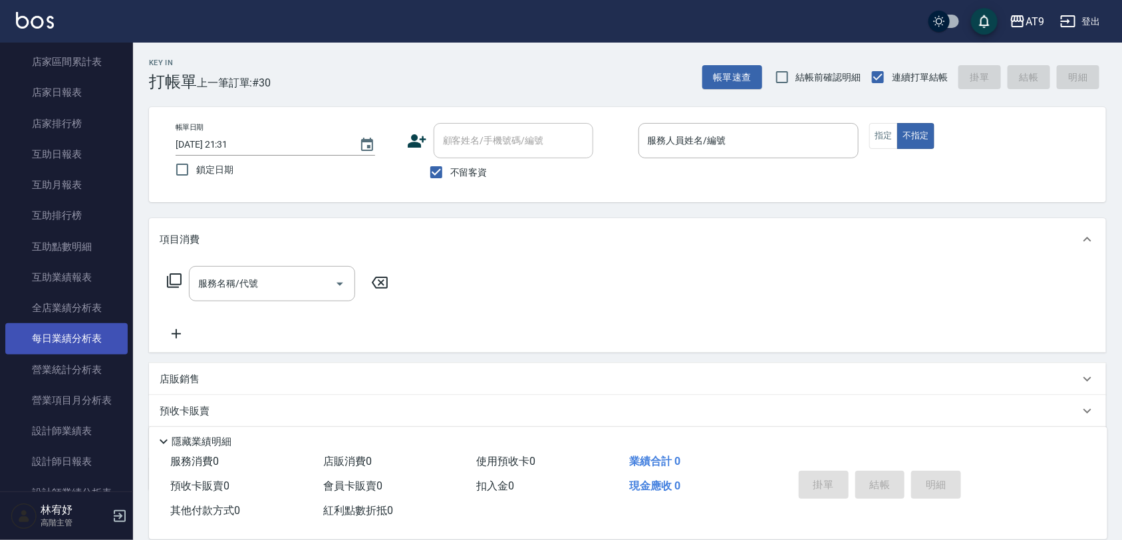
scroll to position [249, 0]
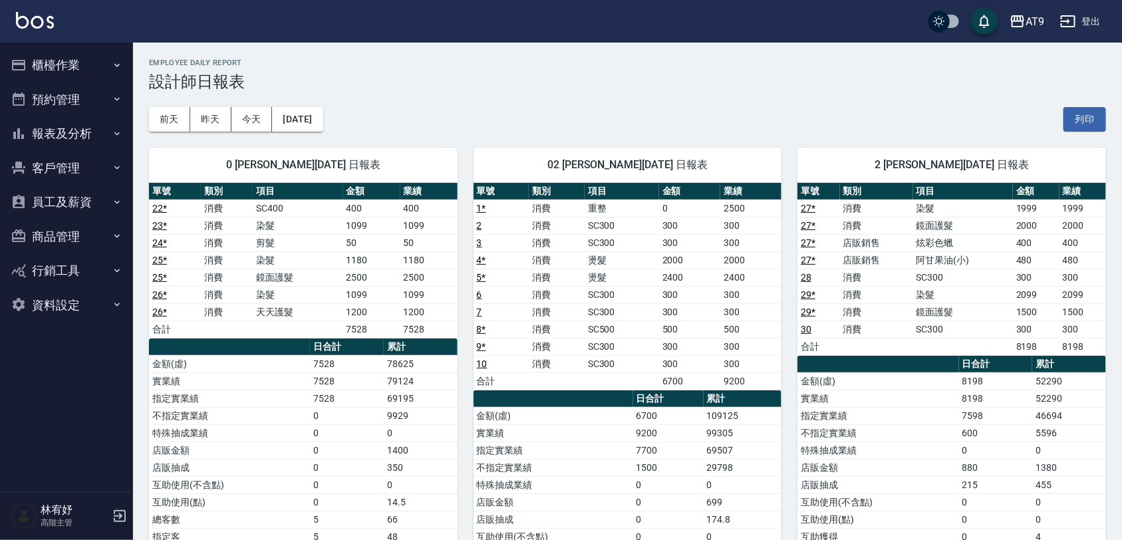
click at [441, 61] on h2 "Employee Daily Report" at bounding box center [627, 63] width 957 height 9
click at [469, 103] on div "前天 昨天 今天 2025/08/16 列印" at bounding box center [627, 119] width 957 height 57
click at [767, 128] on div "前天 昨天 今天 2025/08/16 列印" at bounding box center [627, 119] width 957 height 57
click at [434, 75] on h3 "設計師日報表" at bounding box center [627, 82] width 957 height 19
click at [51, 64] on button "櫃檯作業" at bounding box center [66, 65] width 122 height 35
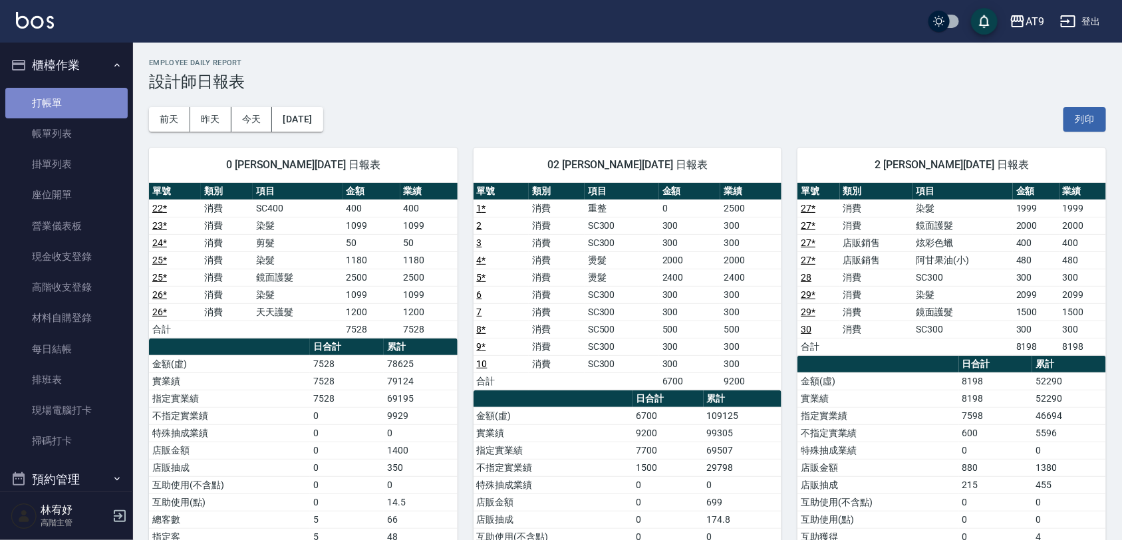
click at [84, 104] on link "打帳單" at bounding box center [66, 103] width 122 height 31
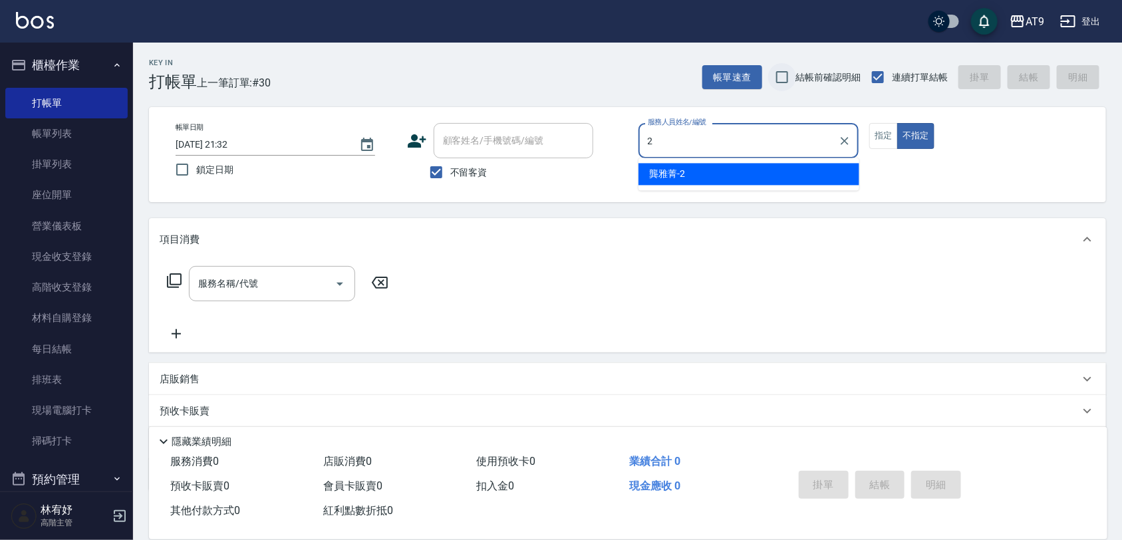
type input "[PERSON_NAME]-2"
type button "false"
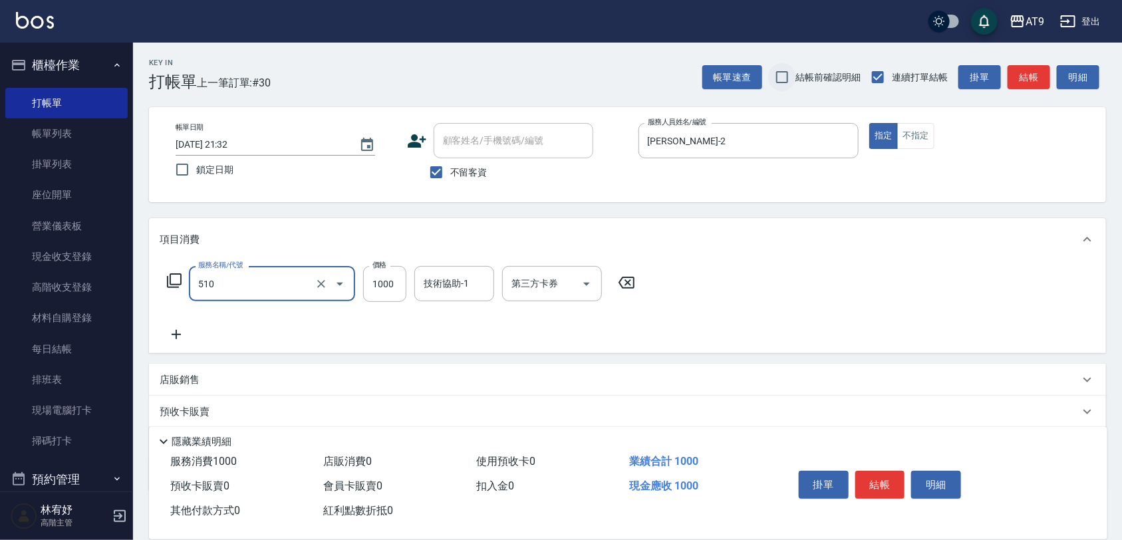
type input "染髮(510)"
type input "1280"
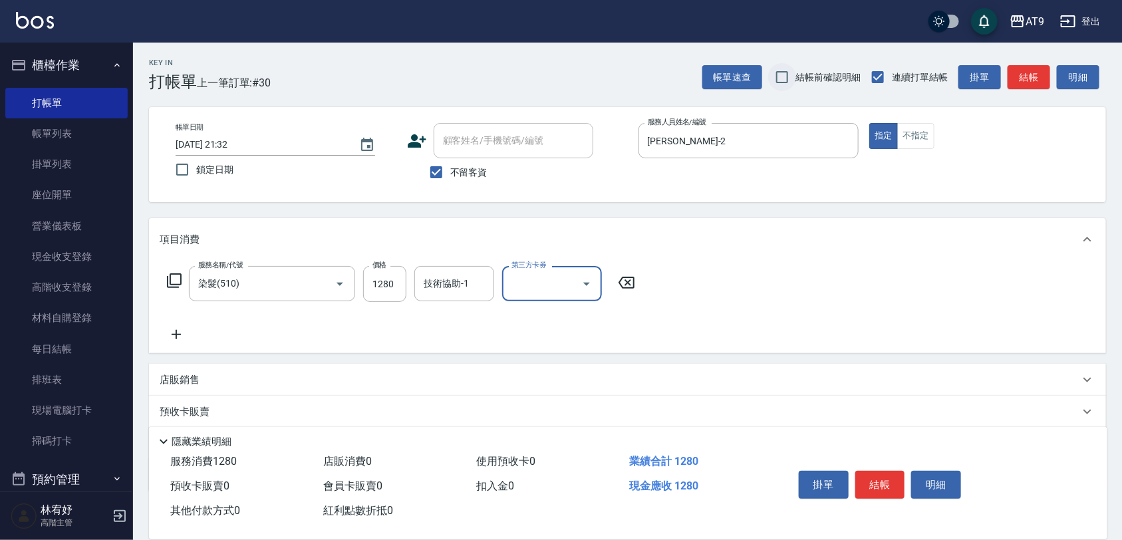
type input "Line酷券"
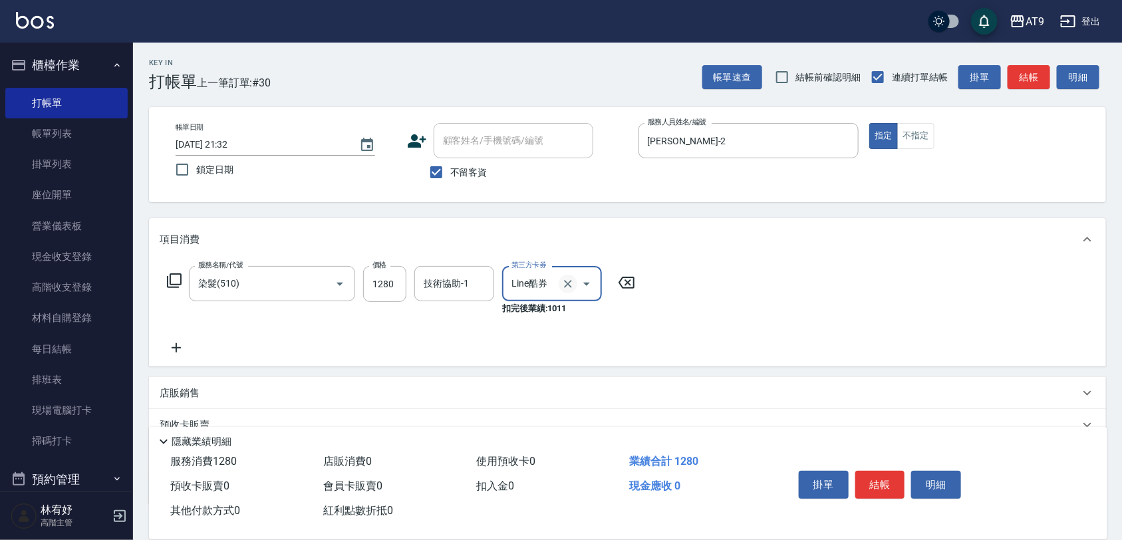
click at [573, 278] on icon "Clear" at bounding box center [567, 283] width 13 height 13
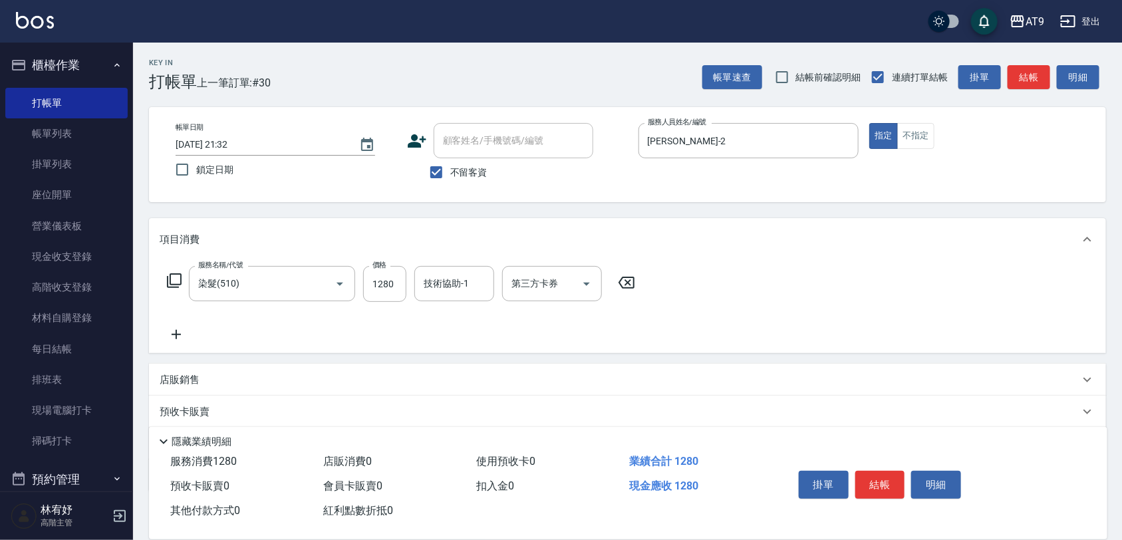
click at [171, 339] on icon at bounding box center [176, 335] width 33 height 16
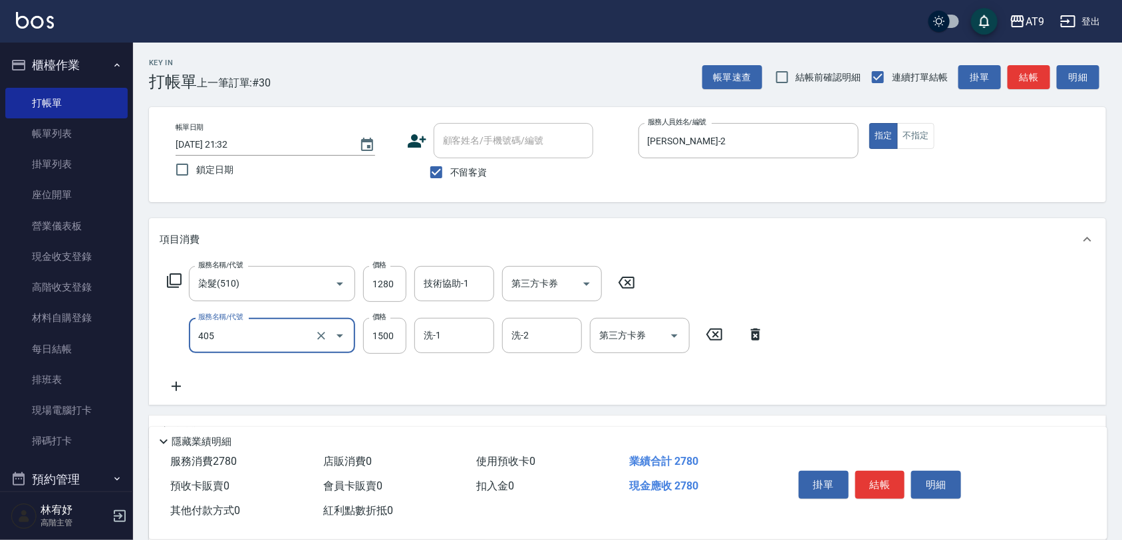
type input "鏡面護髮(405)"
